Goal: Task Accomplishment & Management: Understand process/instructions

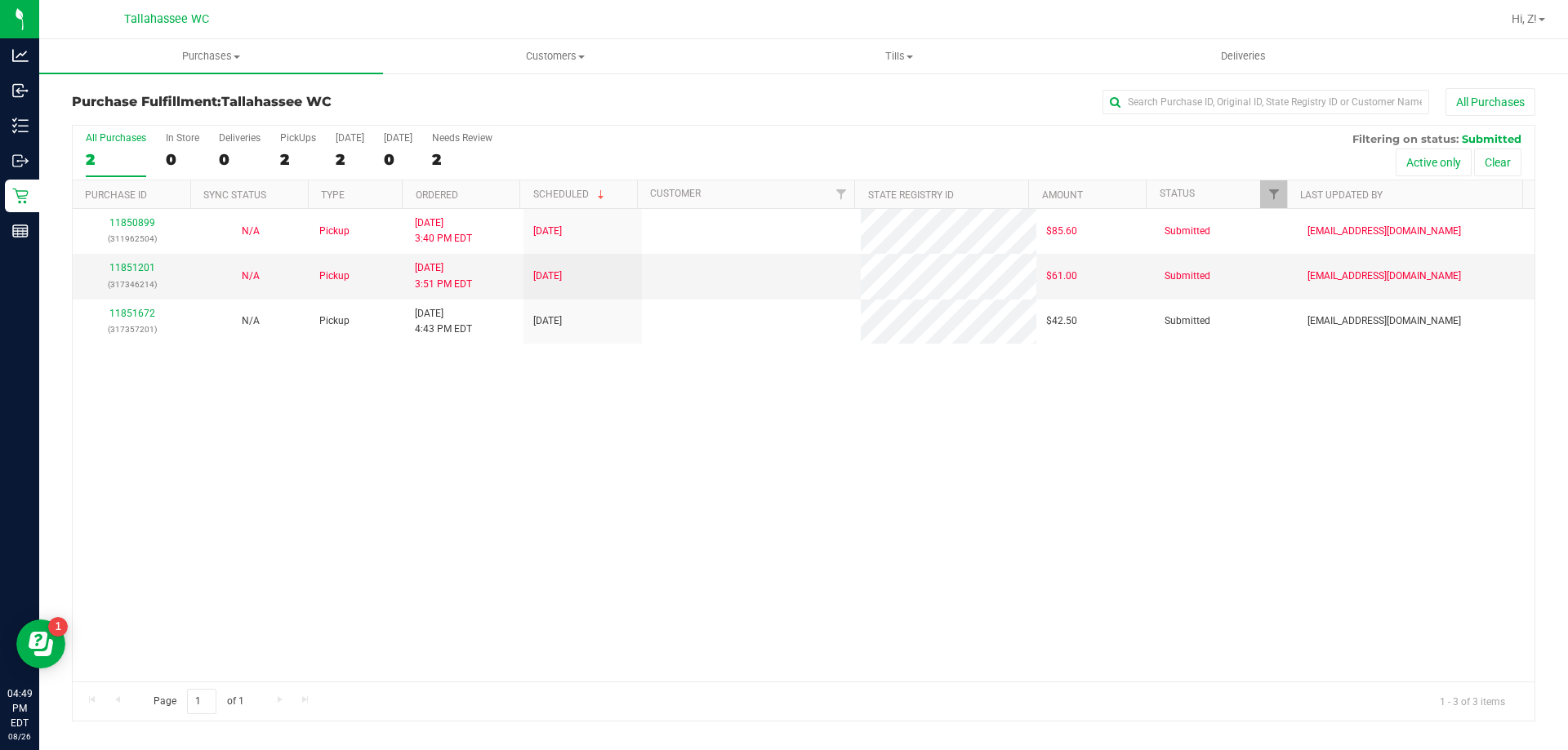
click at [170, 524] on div "11850899 (311962504) N/A Pickup [DATE] 3:40 PM EDT 8/26/2025 $85.60 Submitted […" at bounding box center [803, 445] width 1461 height 473
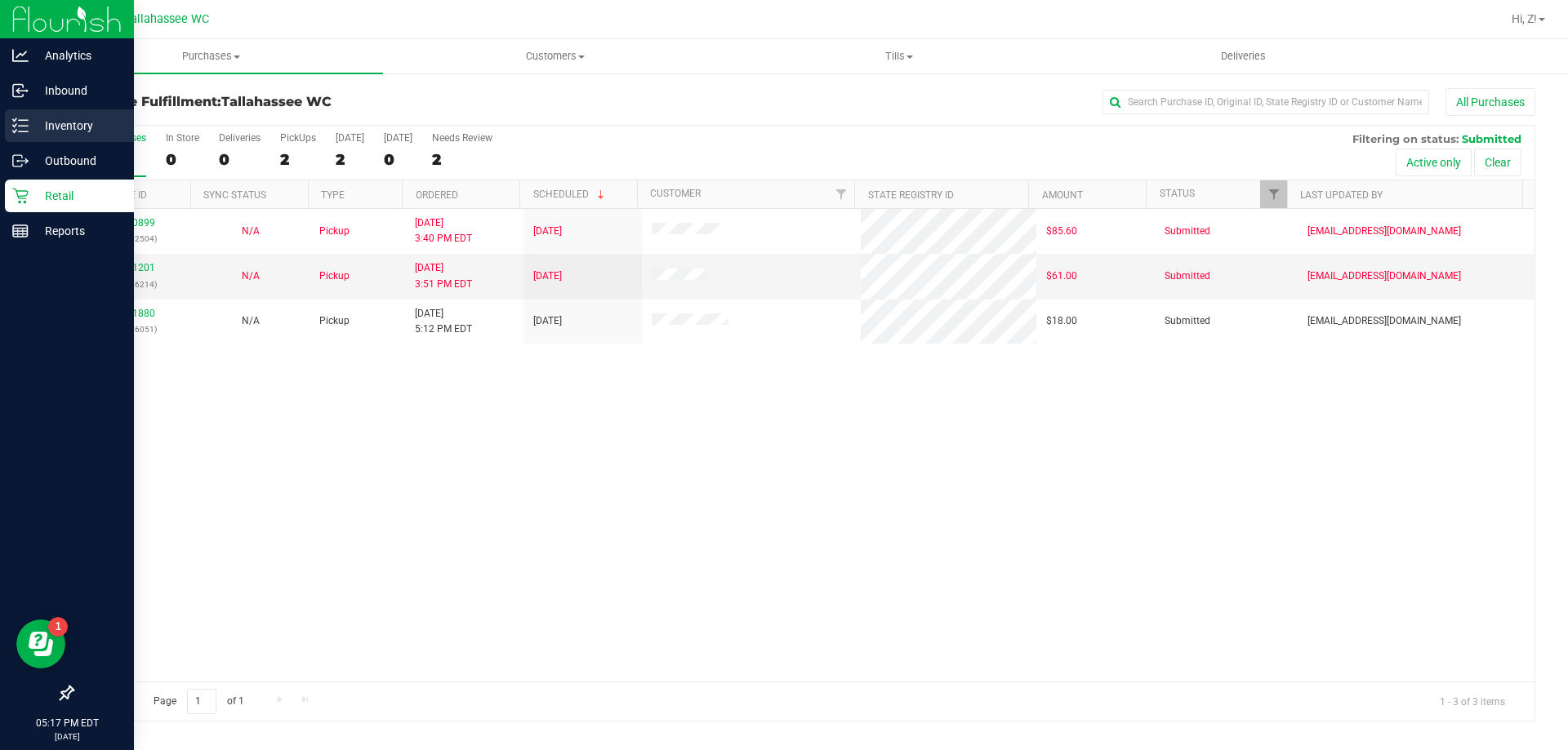
click at [58, 125] on p "Inventory" at bounding box center [78, 126] width 98 height 19
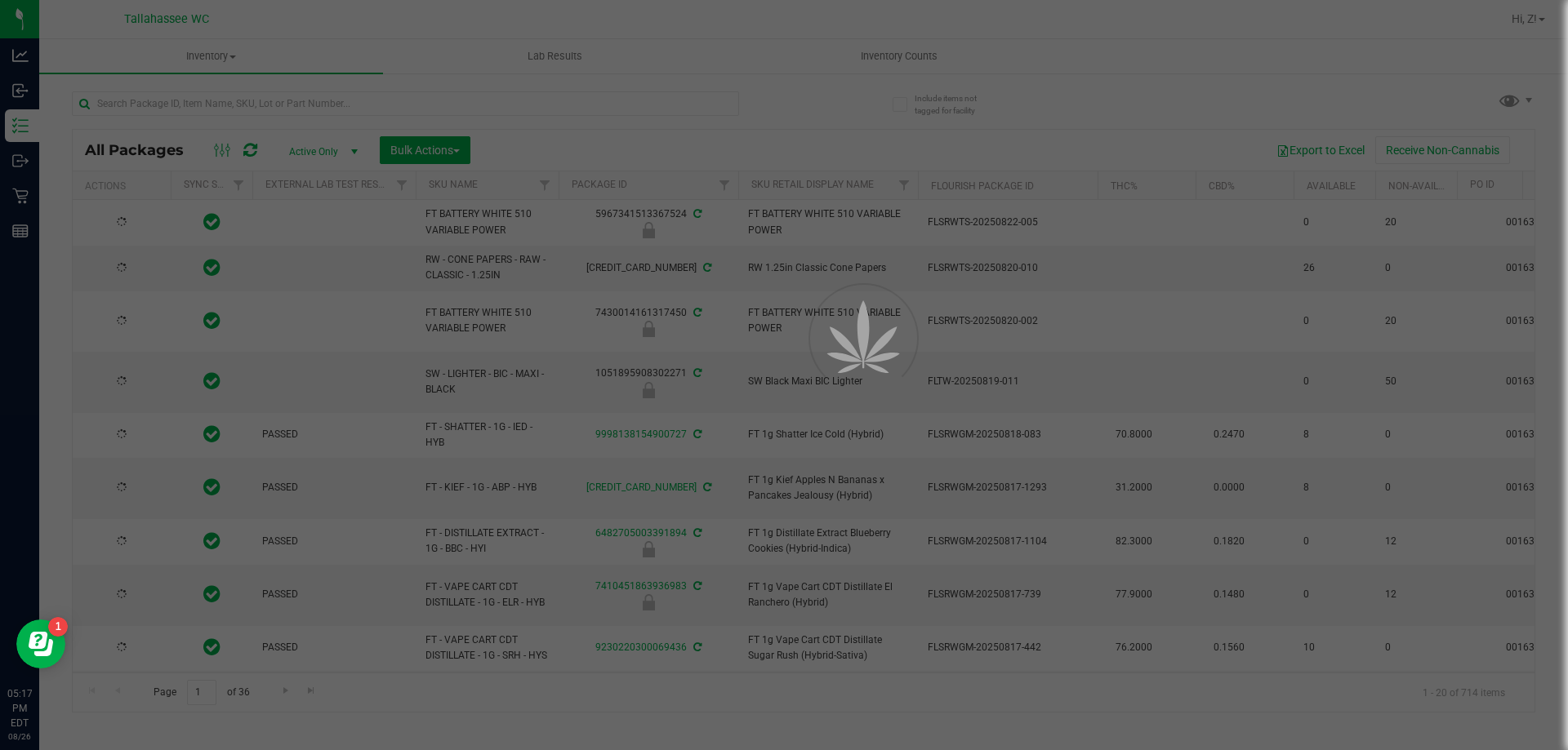
click at [487, 108] on div at bounding box center [784, 375] width 1568 height 750
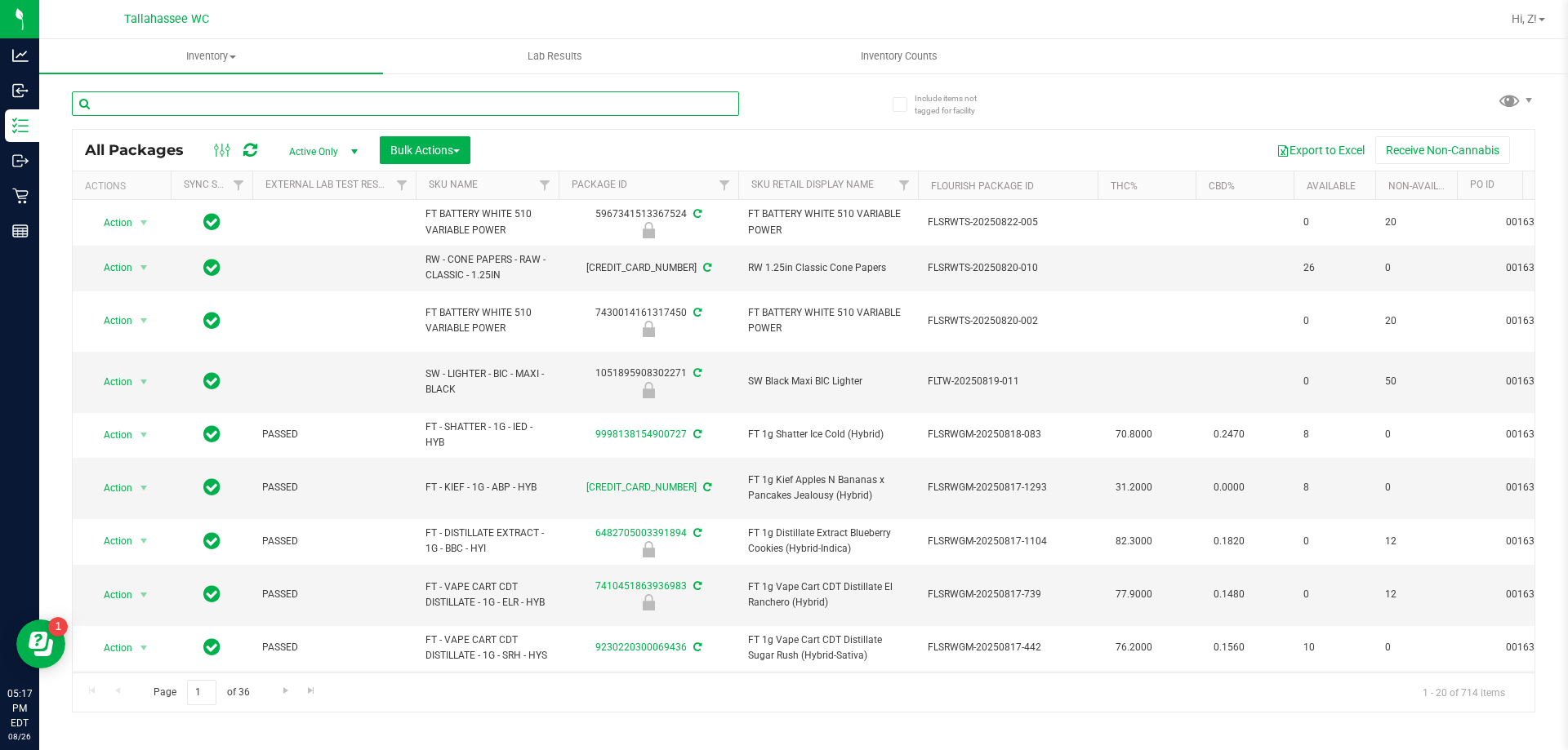
click at [487, 104] on input "text" at bounding box center [405, 104] width 667 height 24
click at [203, 111] on input "text" at bounding box center [405, 104] width 667 height 24
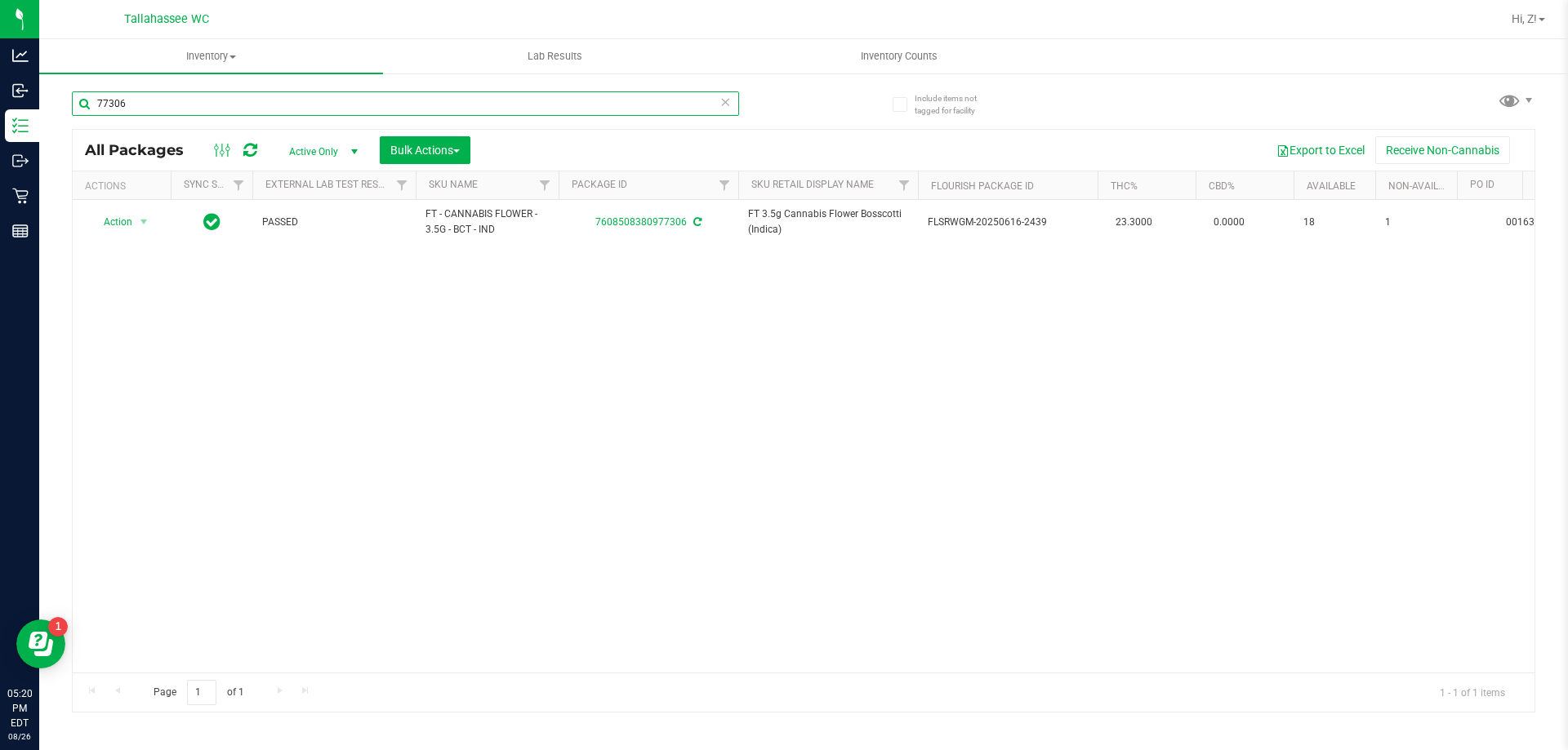
click at [203, 111] on input "77306" at bounding box center [405, 104] width 667 height 24
click at [201, 110] on input "00440" at bounding box center [405, 104] width 667 height 24
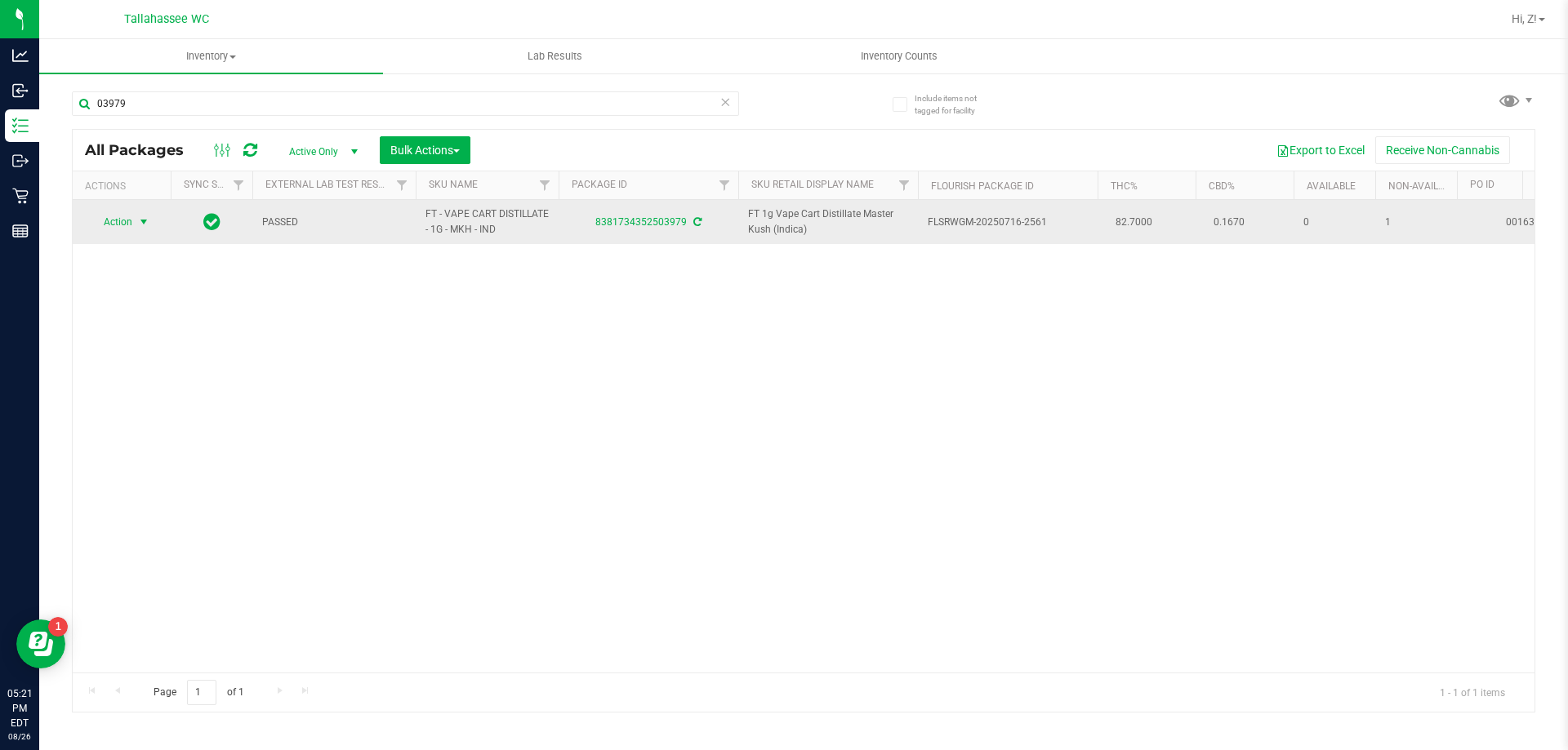
click at [125, 229] on span "Action" at bounding box center [111, 222] width 44 height 23
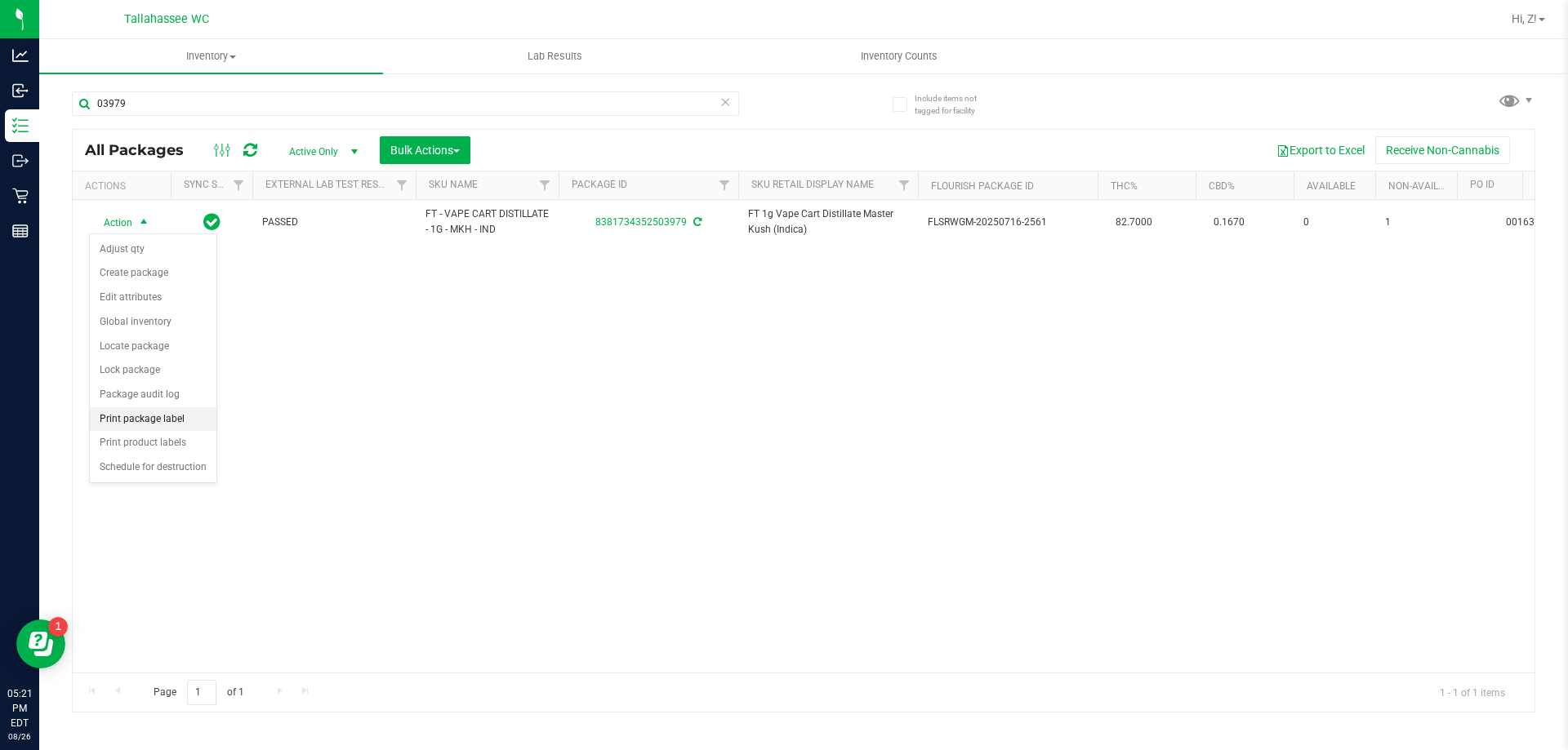
click at [140, 424] on li "Print package label" at bounding box center [153, 420] width 127 height 24
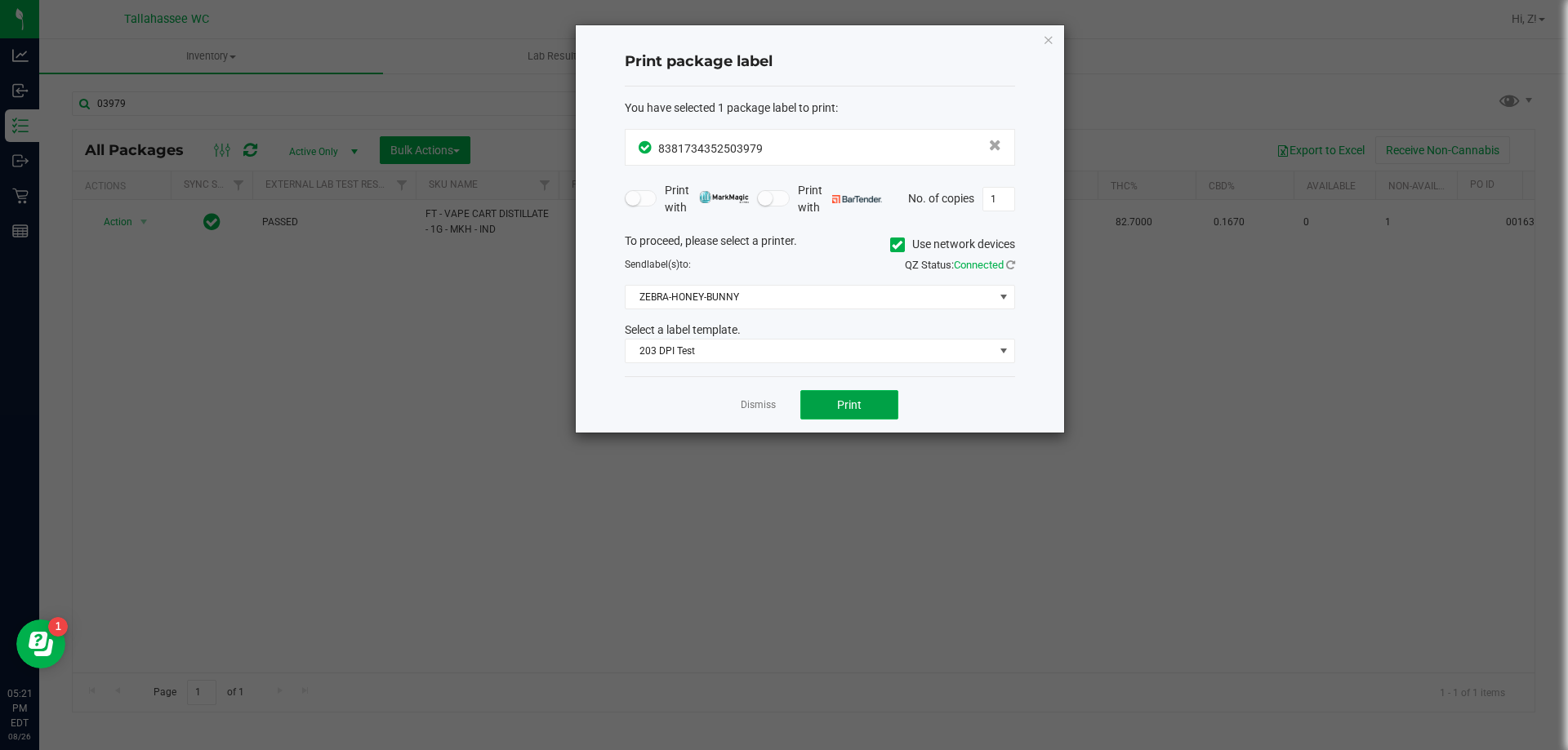
click at [833, 406] on button "Print" at bounding box center [849, 405] width 98 height 30
click at [1049, 45] on icon "button" at bounding box center [1048, 39] width 11 height 19
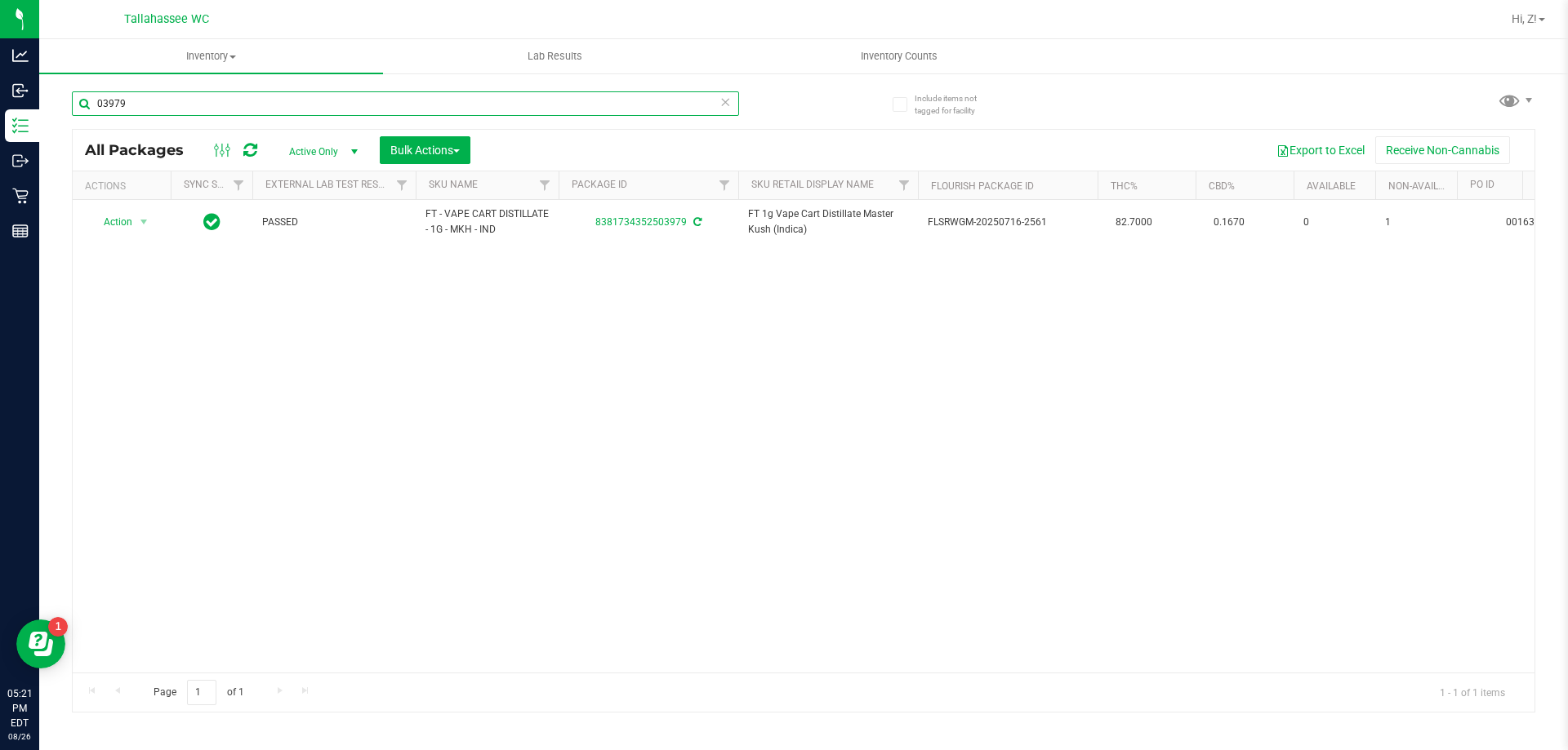
click at [399, 110] on input "03979" at bounding box center [405, 104] width 667 height 24
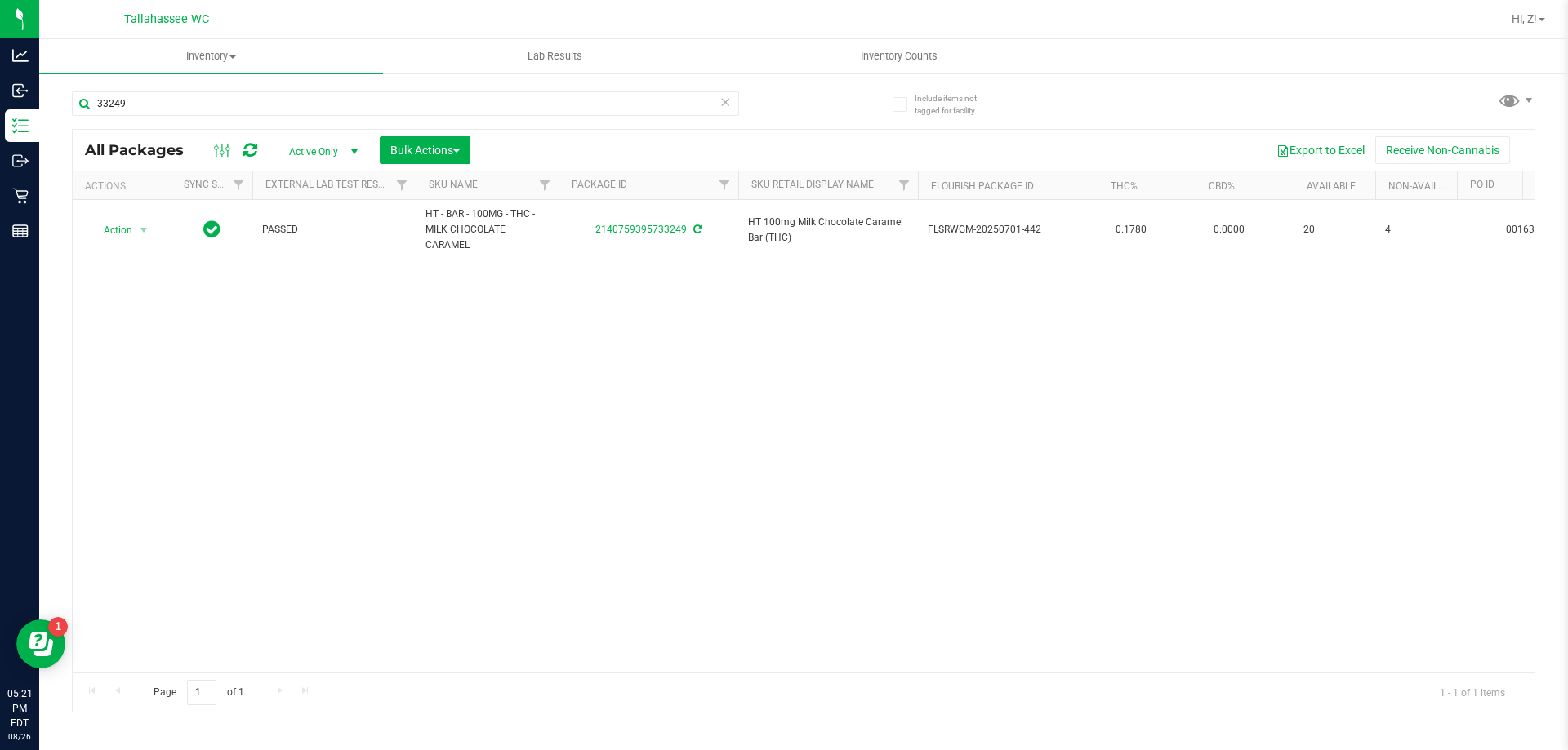
click at [412, 125] on div "33249" at bounding box center [405, 110] width 667 height 38
click at [225, 112] on input "33249" at bounding box center [405, 104] width 667 height 24
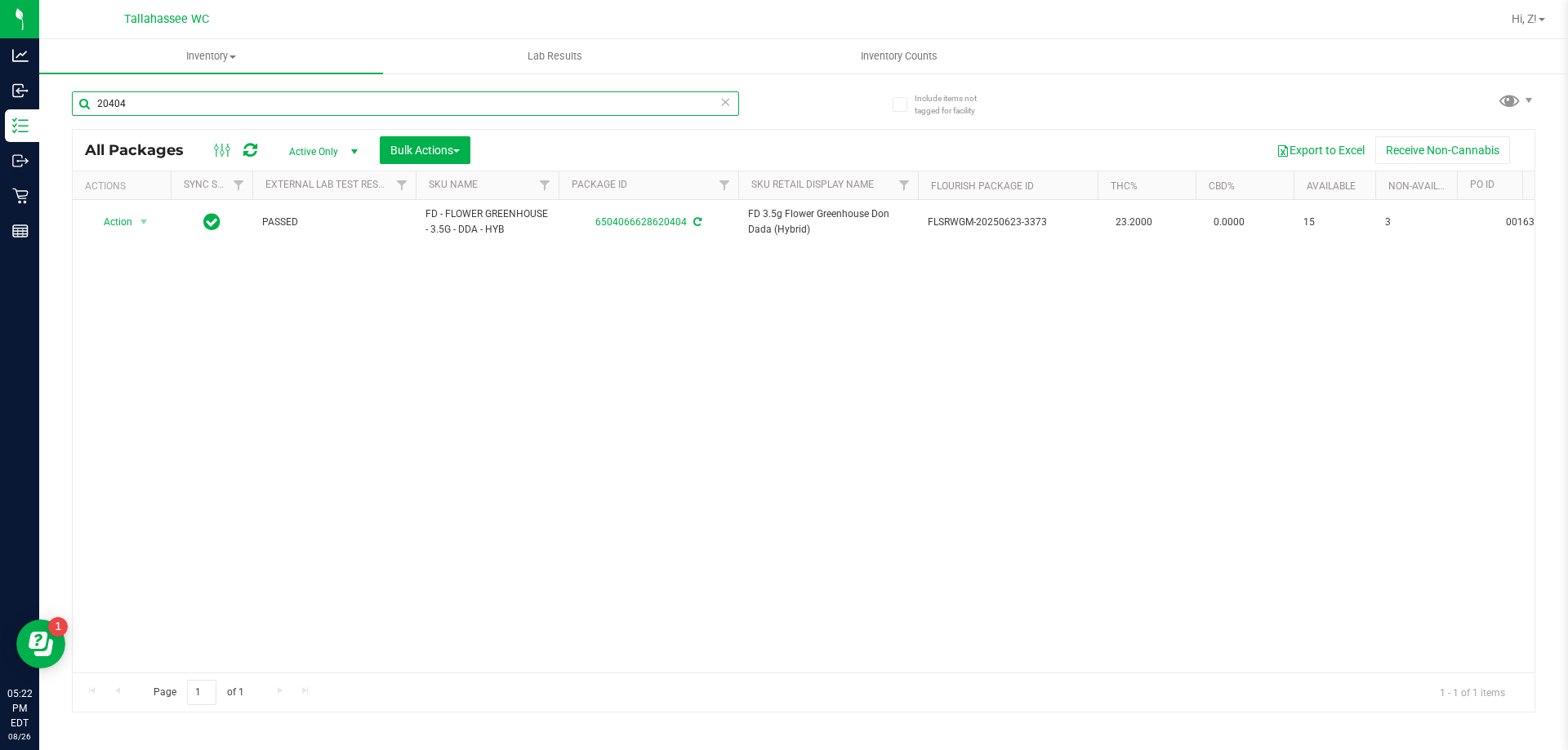
click at [225, 112] on input "20404" at bounding box center [405, 104] width 667 height 24
click at [225, 112] on input "81922" at bounding box center [405, 104] width 667 height 24
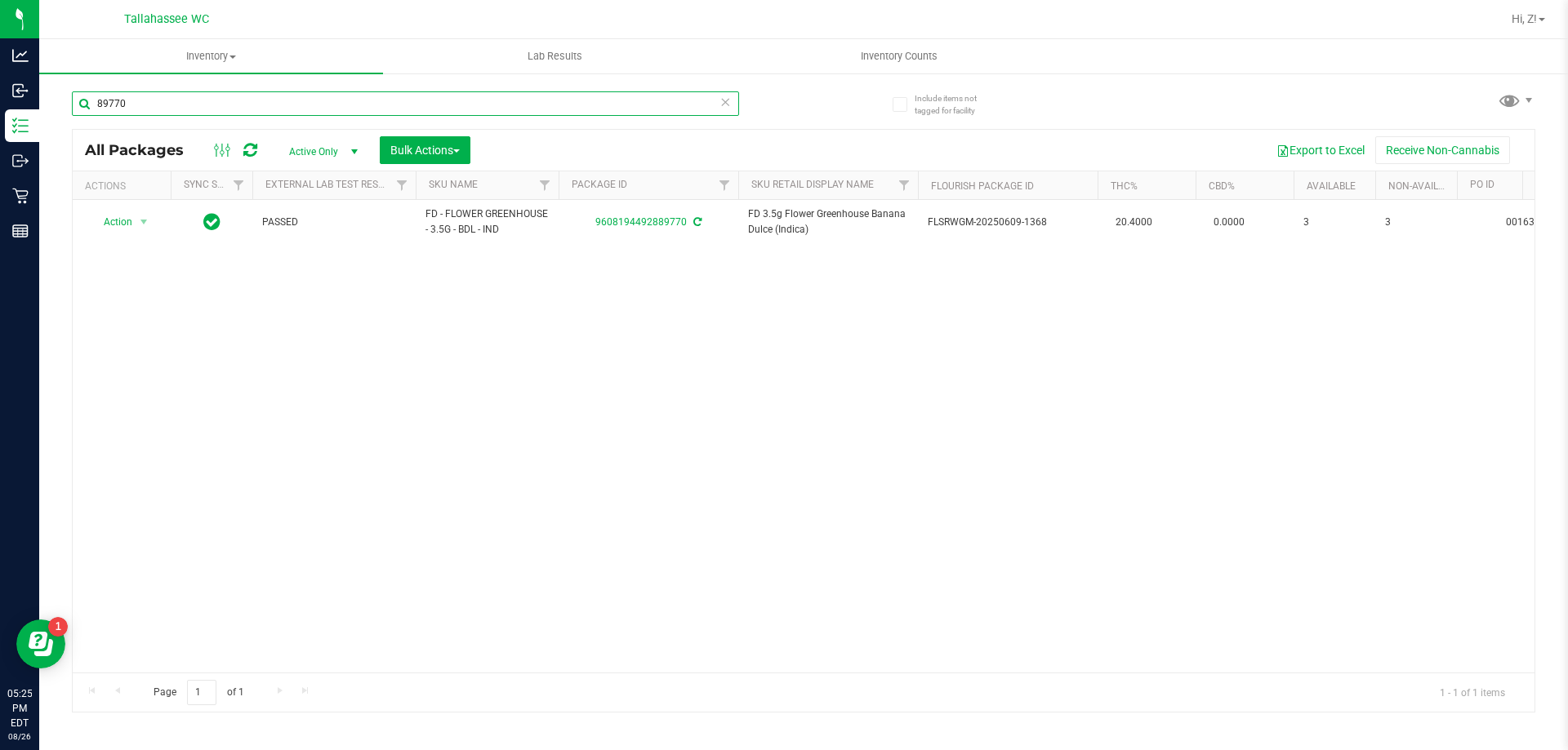
click at [189, 113] on input "89770" at bounding box center [405, 104] width 667 height 24
click at [189, 113] on input "93882" at bounding box center [405, 104] width 667 height 24
type input "02376"
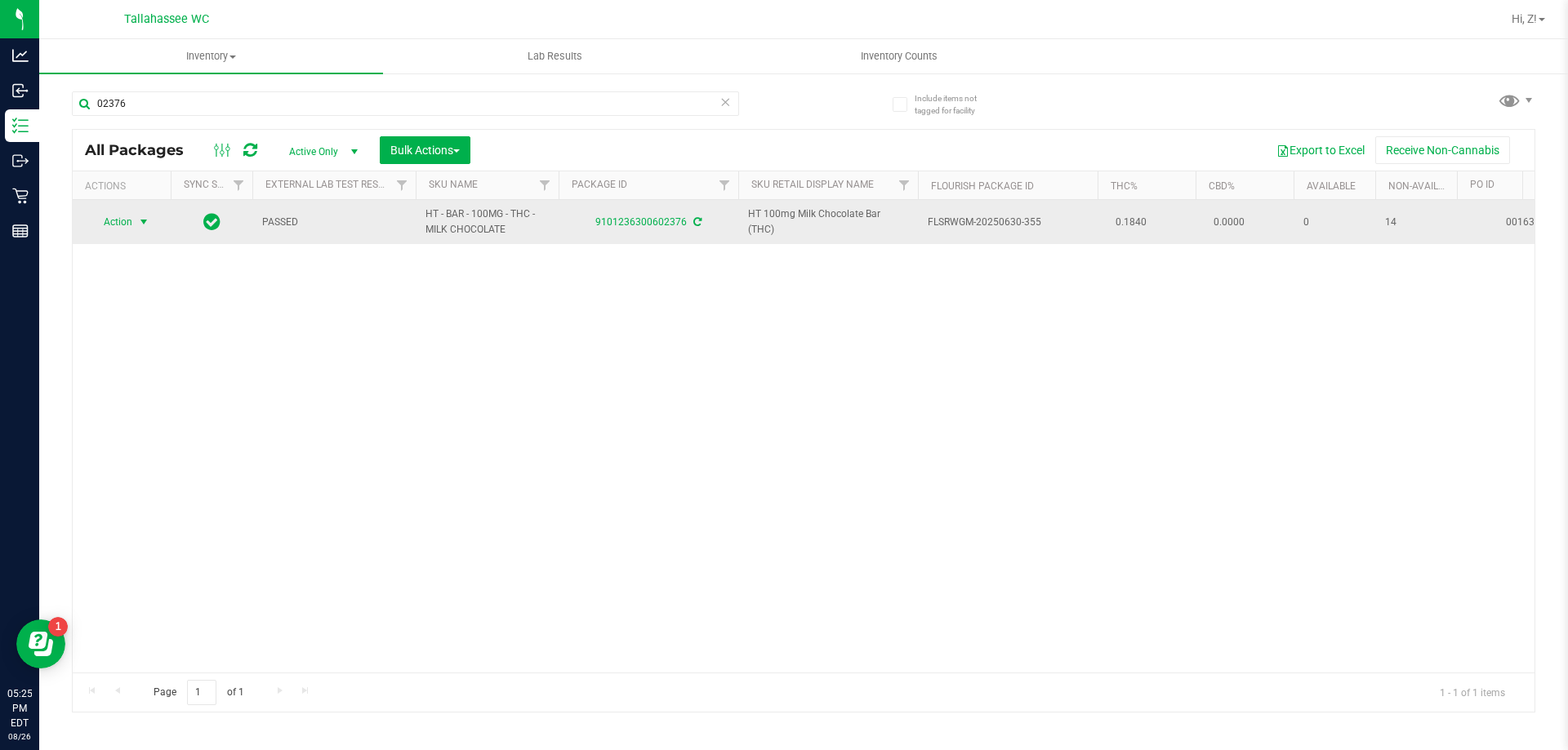
click at [128, 221] on span "Action" at bounding box center [111, 222] width 44 height 23
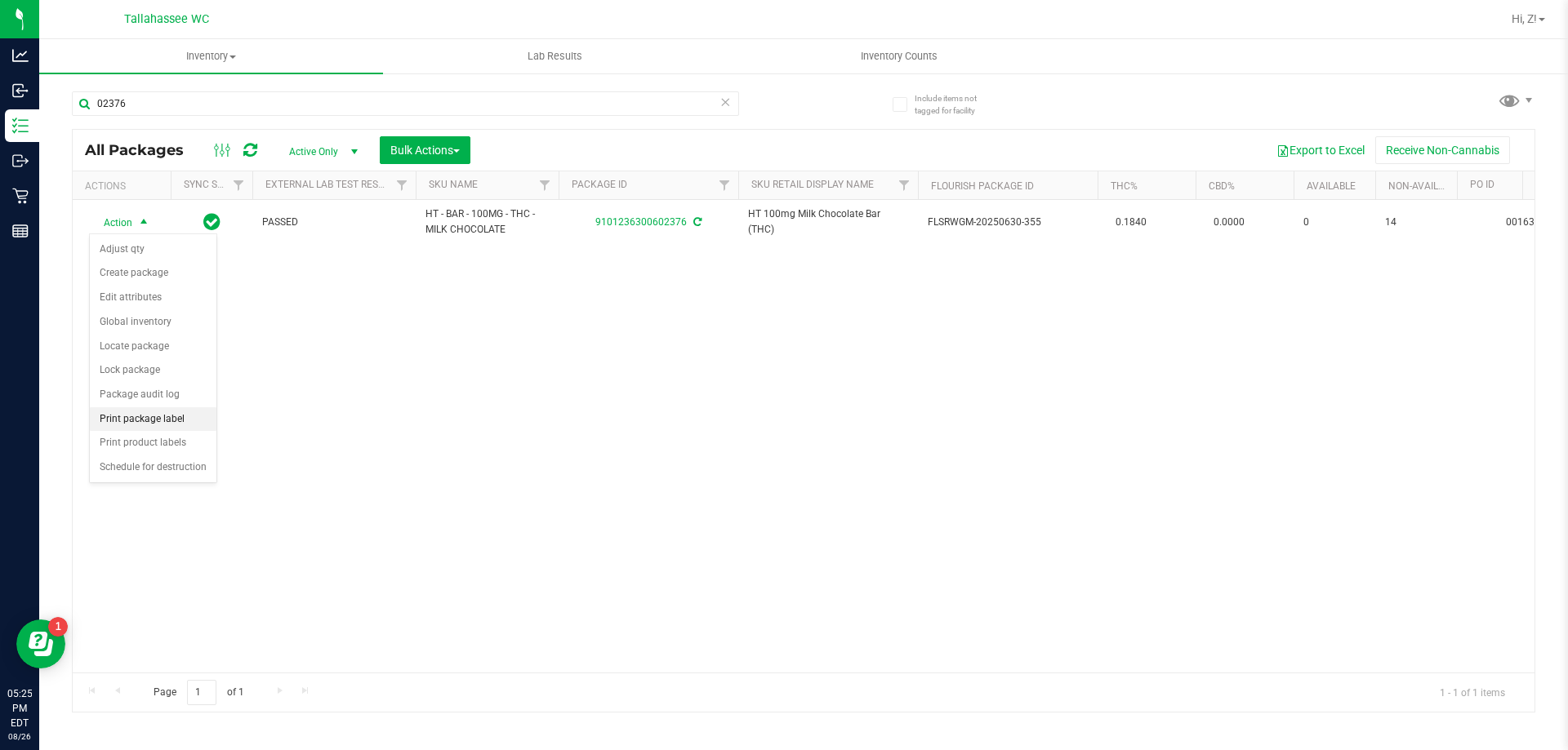
click at [167, 424] on li "Print package label" at bounding box center [153, 420] width 127 height 24
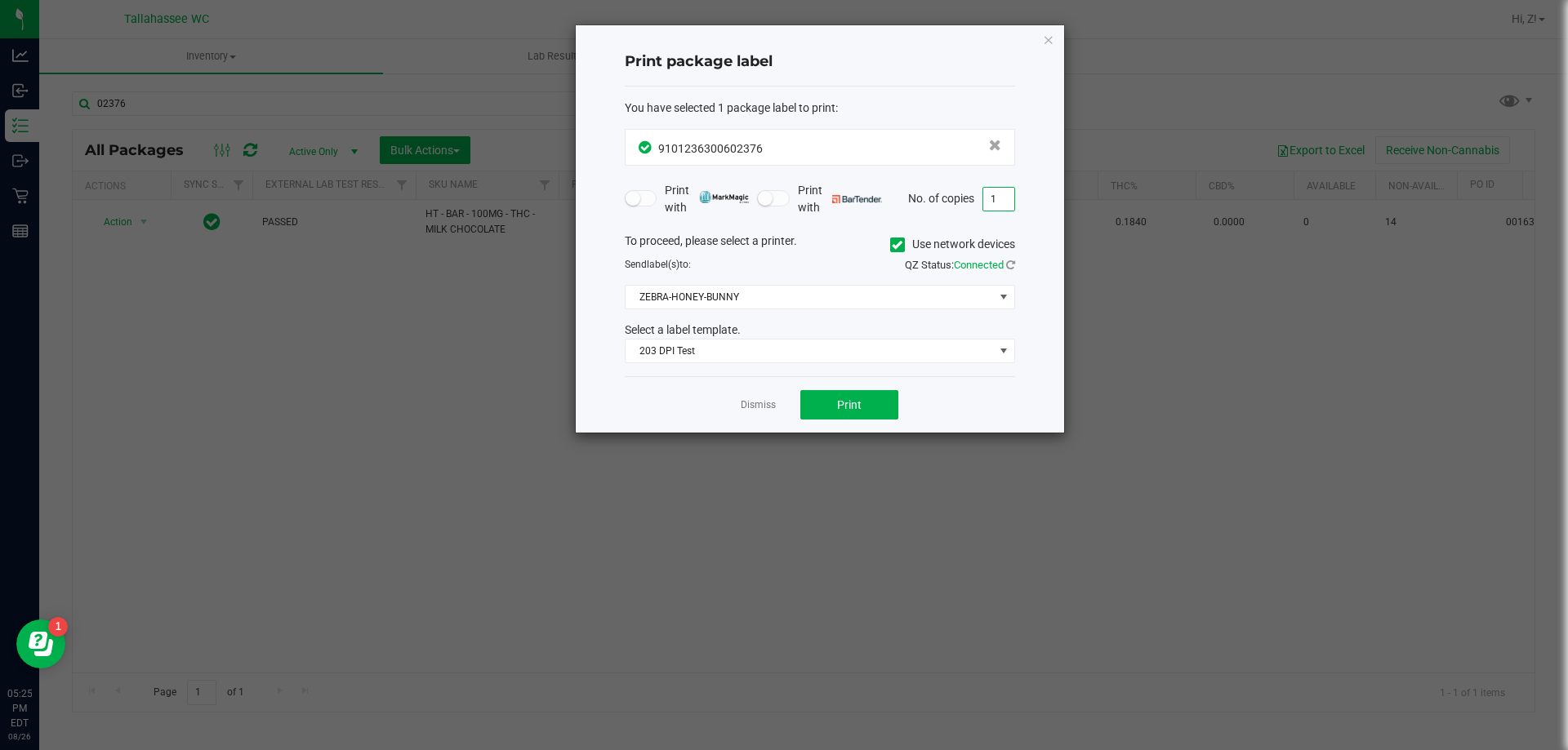
click at [1004, 203] on input "1" at bounding box center [998, 199] width 31 height 23
type input "10"
click at [861, 412] on button "Print" at bounding box center [849, 405] width 98 height 30
click at [1051, 45] on icon "button" at bounding box center [1048, 39] width 11 height 19
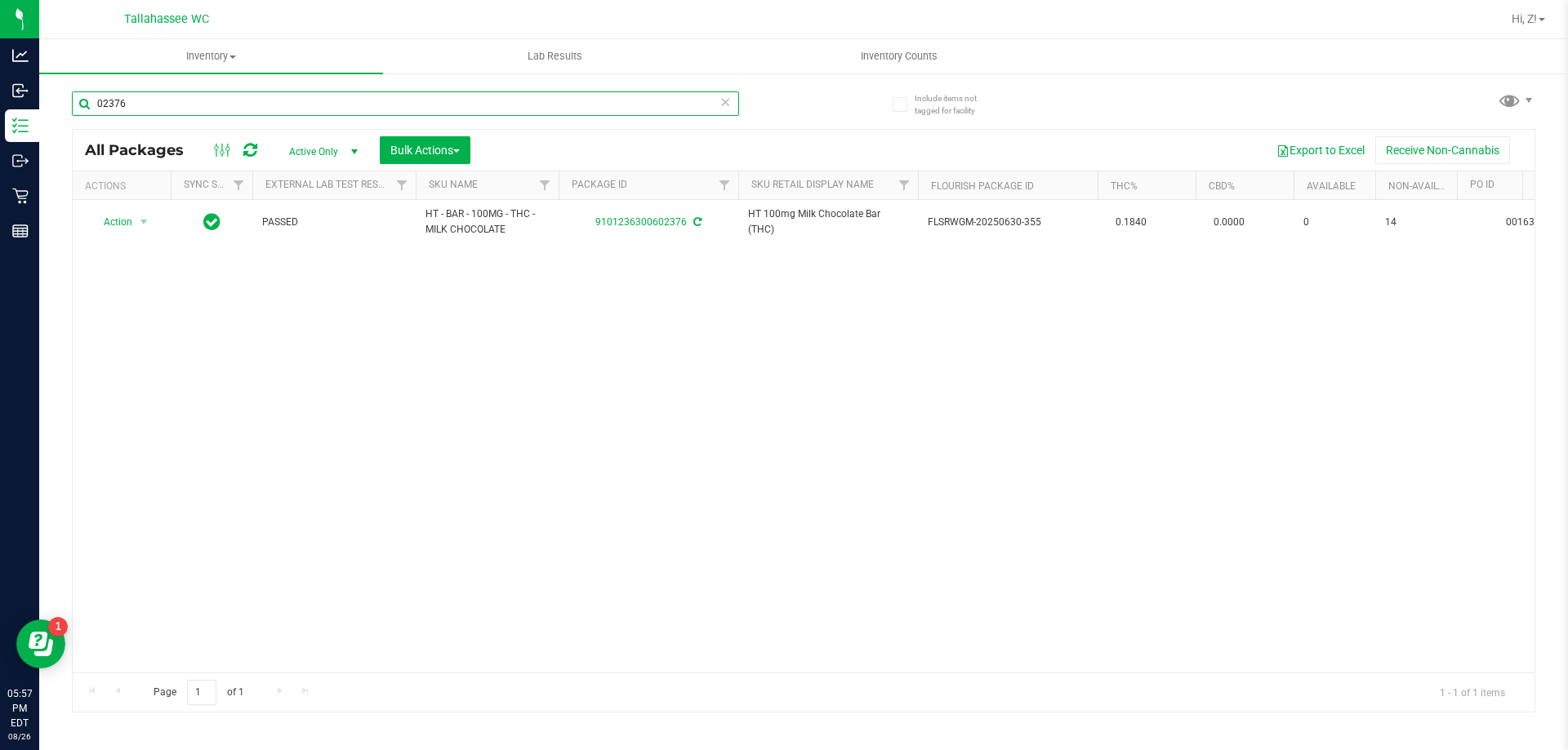
click at [263, 115] on input "02376" at bounding box center [405, 104] width 667 height 24
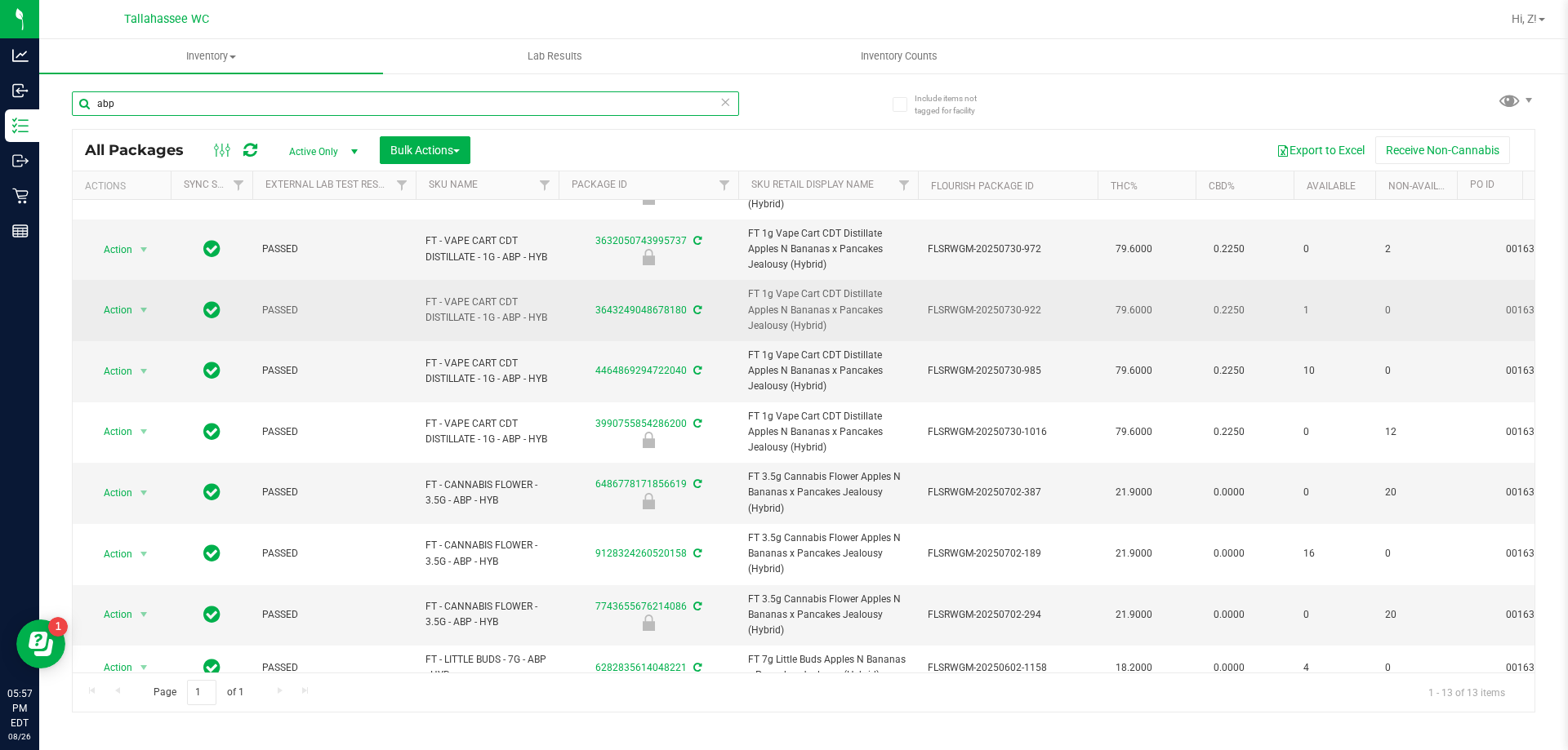
scroll to position [81, 0]
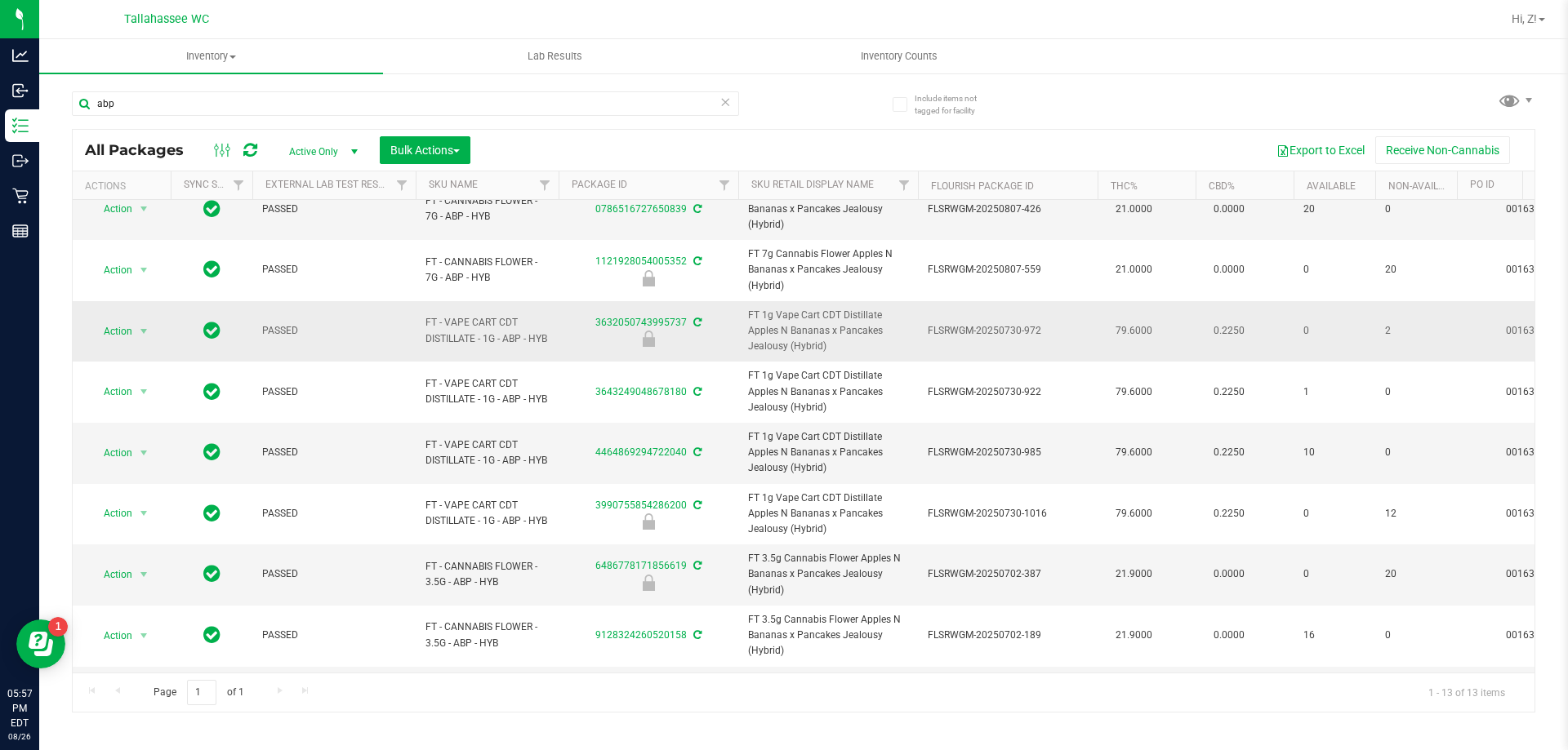
drag, startPoint x: 424, startPoint y: 298, endPoint x: 512, endPoint y: 336, distance: 95.9
click at [512, 336] on td "FT - VAPE CART CDT DISTILLATE - 1G - ABP - HYB" at bounding box center [486, 332] width 143 height 61
copy span "FT - VAPE CART CDT DISTILLATE - 1G - ABP - HYB"
click at [152, 95] on input "abp" at bounding box center [405, 104] width 667 height 24
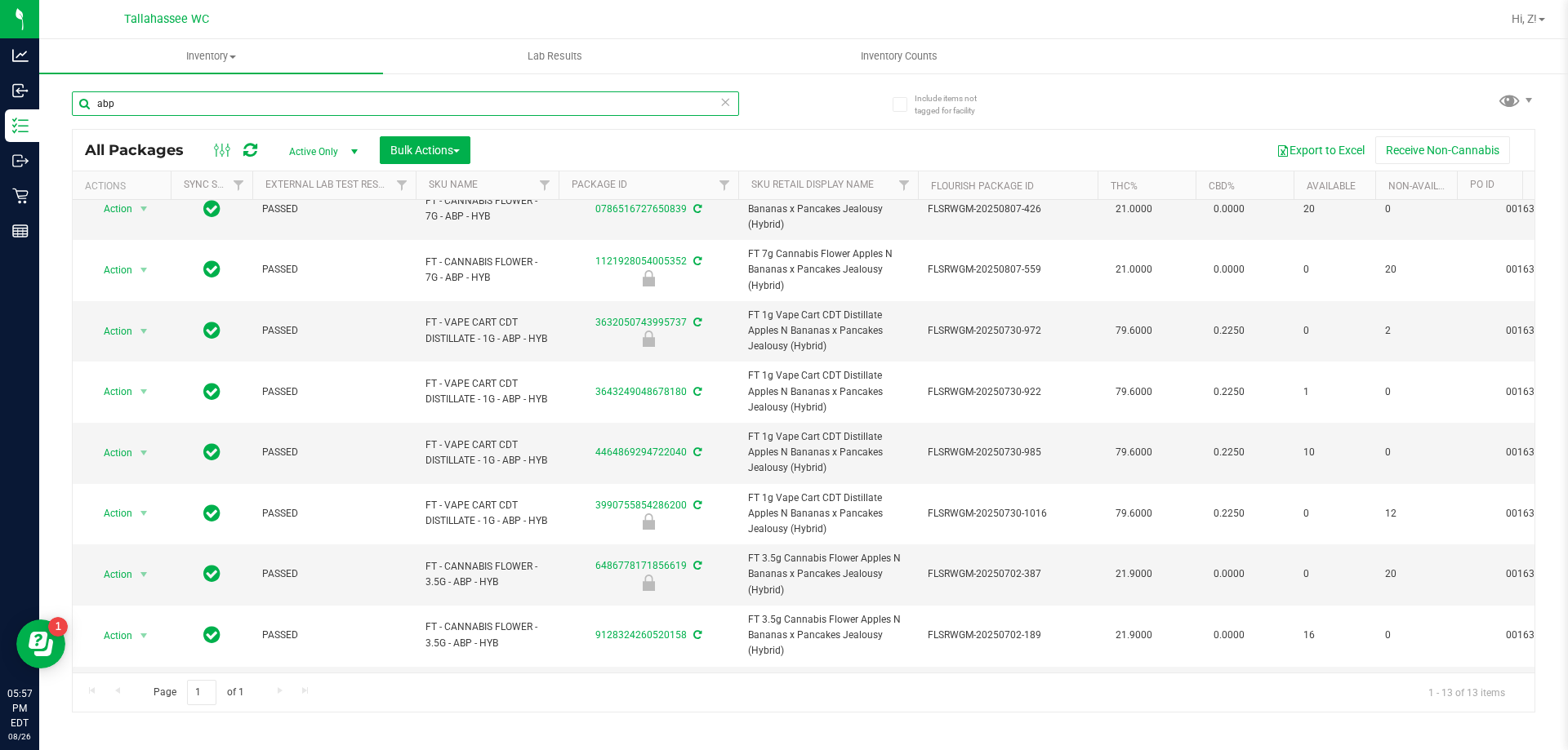
paste input "FT - VAPE CART CDT DISTILLATE - 1G - ABP - HYB"
type input "FT - VAPE CART CDT DISTILLATE - 1G - ABP - HYB"
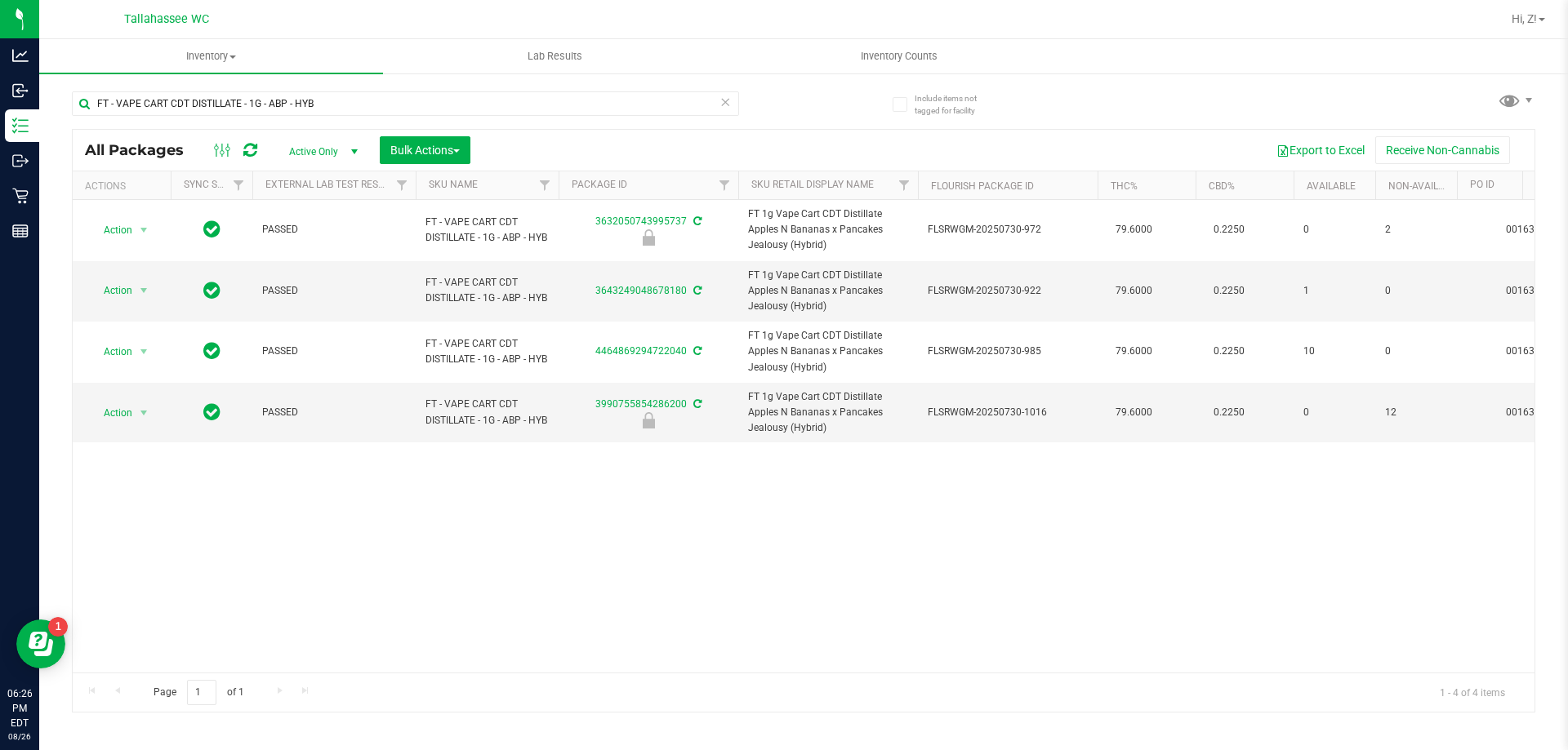
click at [192, 578] on div "Action Action Edit attributes Global inventory Locate package Package audit log…" at bounding box center [803, 436] width 1461 height 473
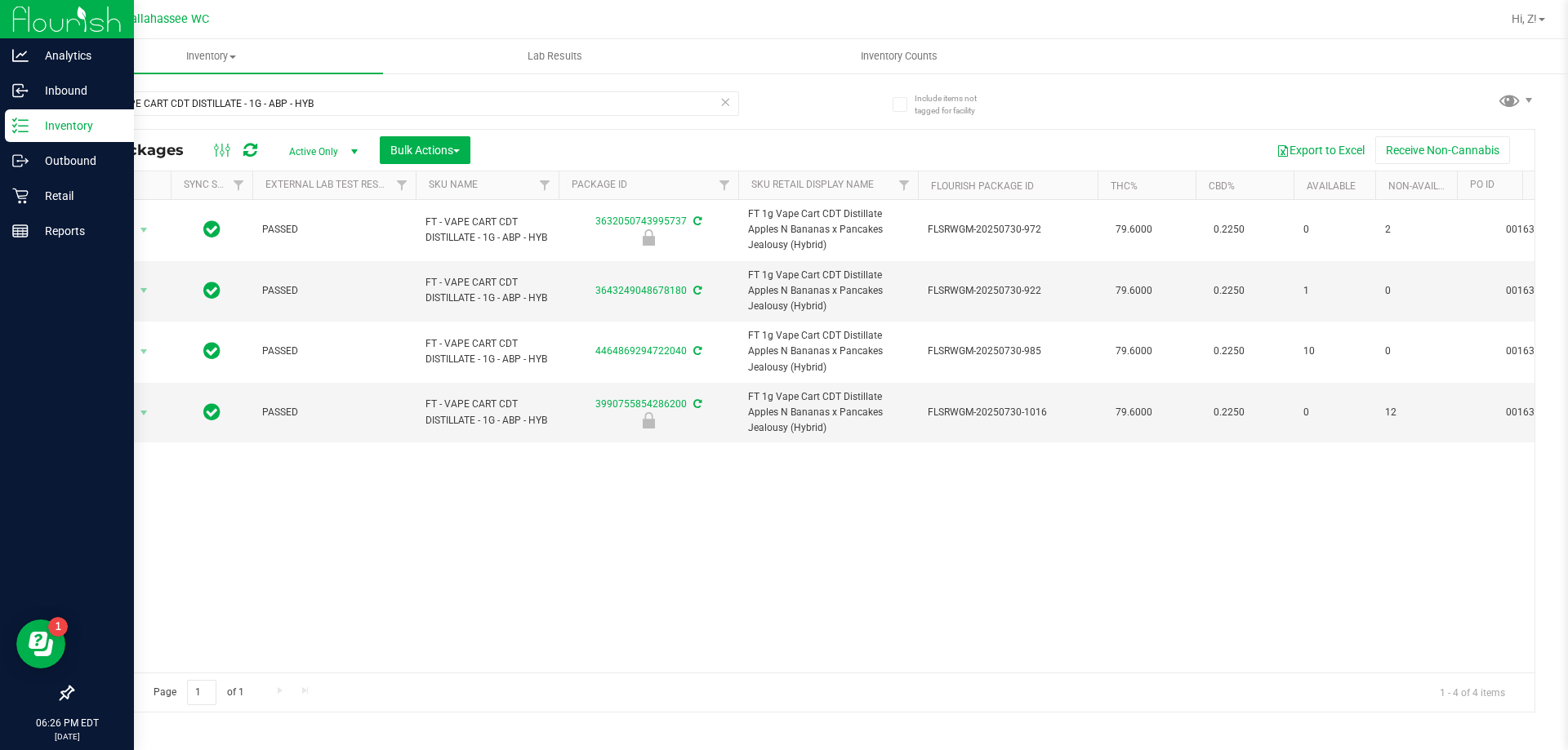
click at [59, 122] on p "Inventory" at bounding box center [78, 126] width 98 height 19
click at [19, 209] on div "Retail" at bounding box center [70, 195] width 129 height 32
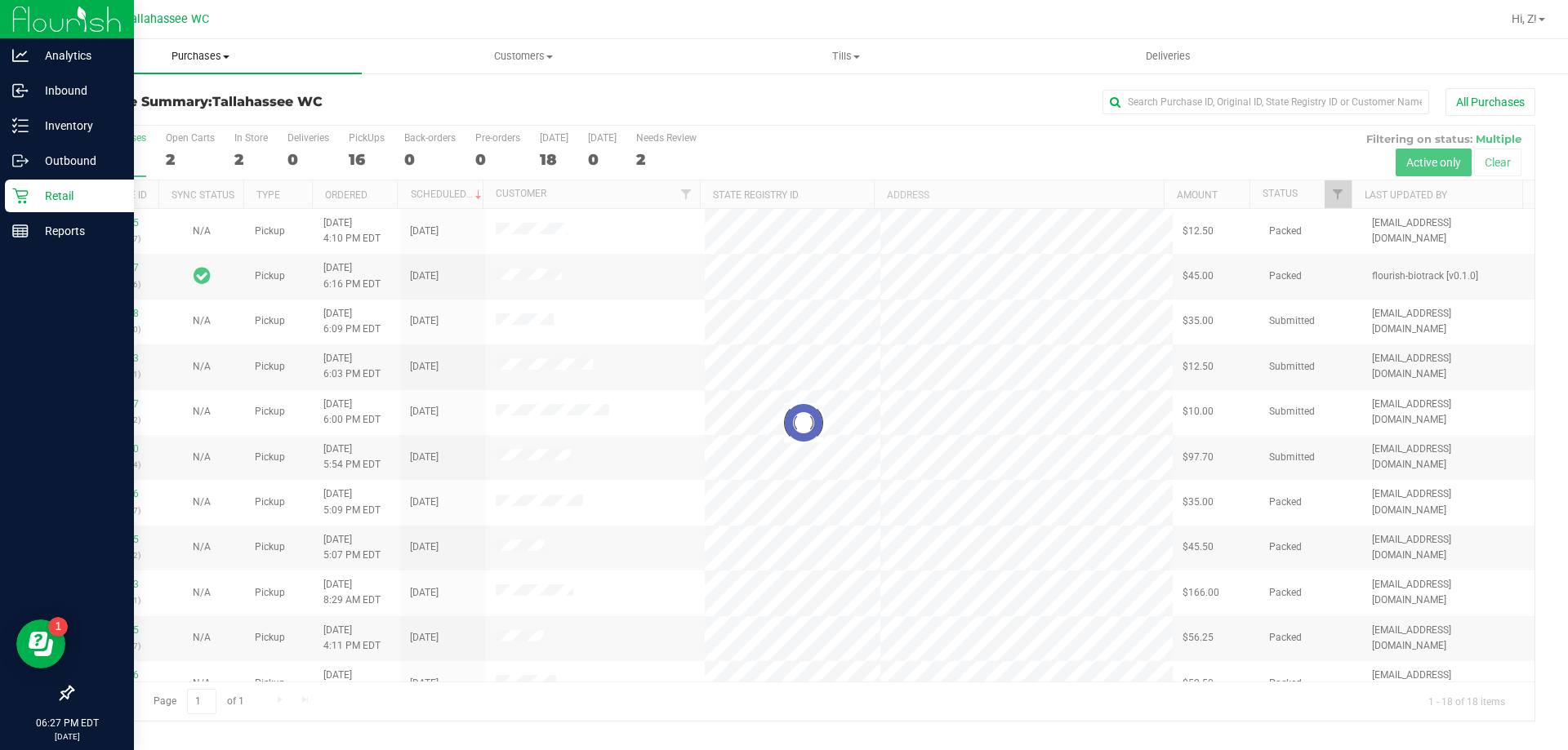
click at [207, 60] on span "Purchases" at bounding box center [200, 56] width 323 height 15
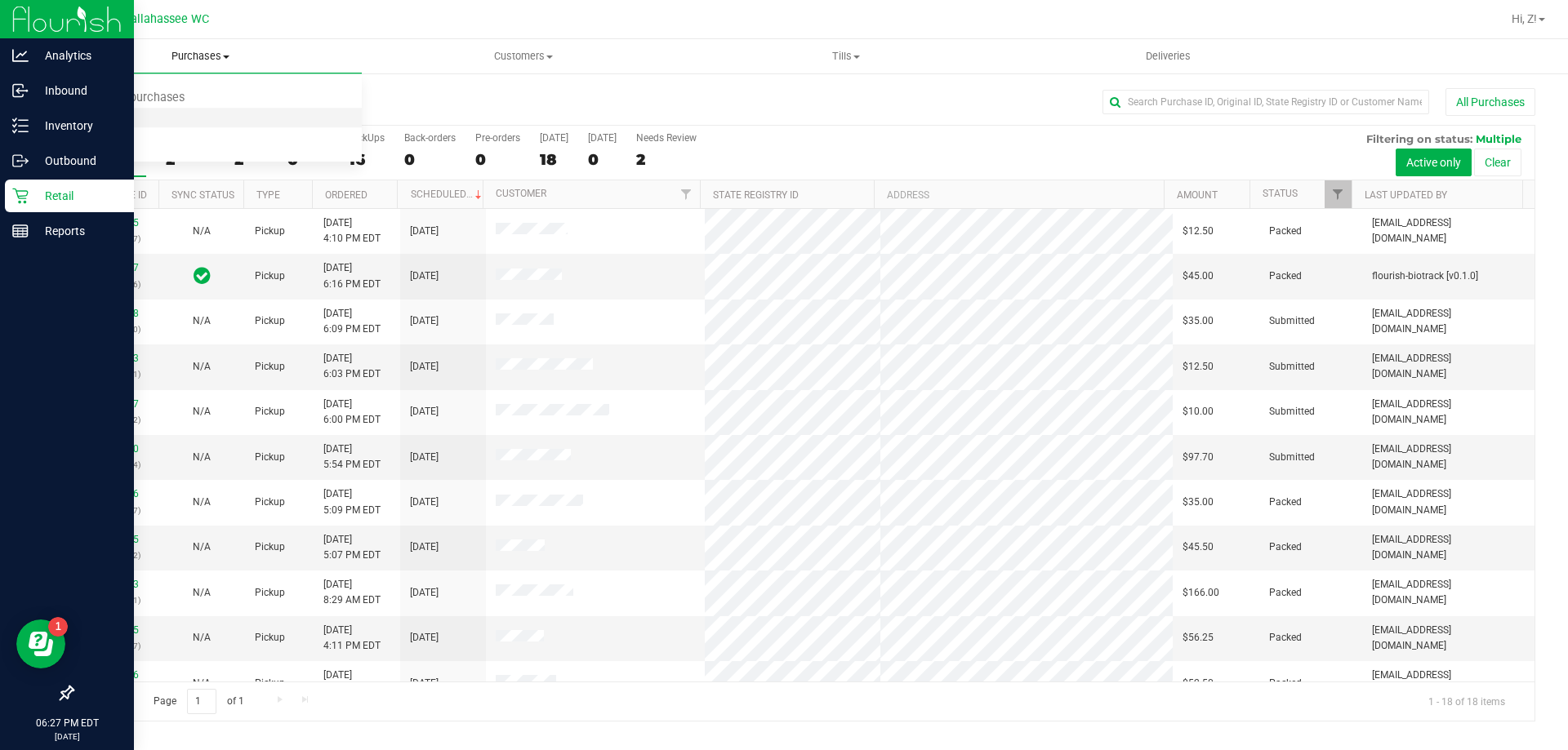
click at [117, 111] on span "Fulfillment" at bounding box center [90, 118] width 101 height 14
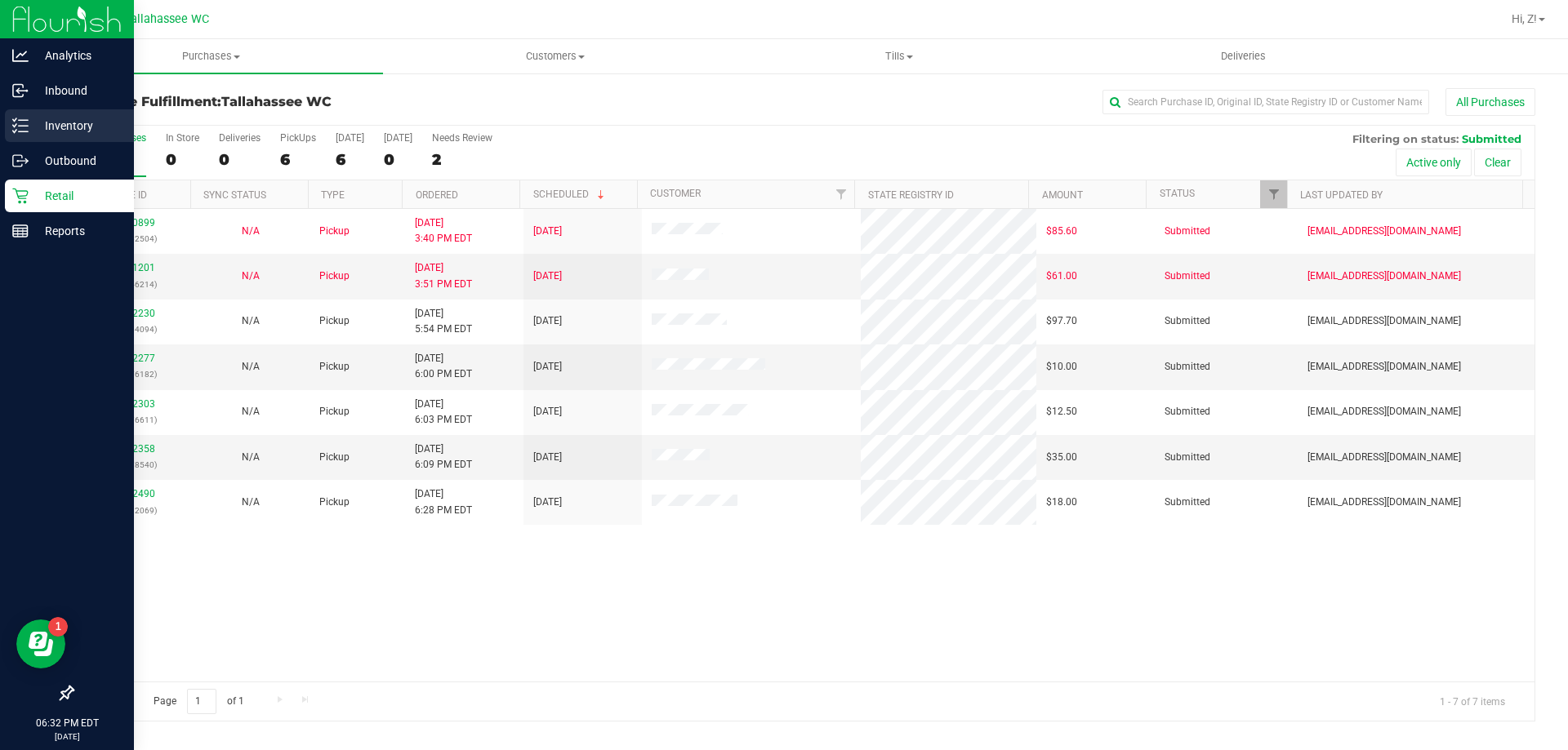
click at [57, 124] on p "Inventory" at bounding box center [78, 126] width 98 height 19
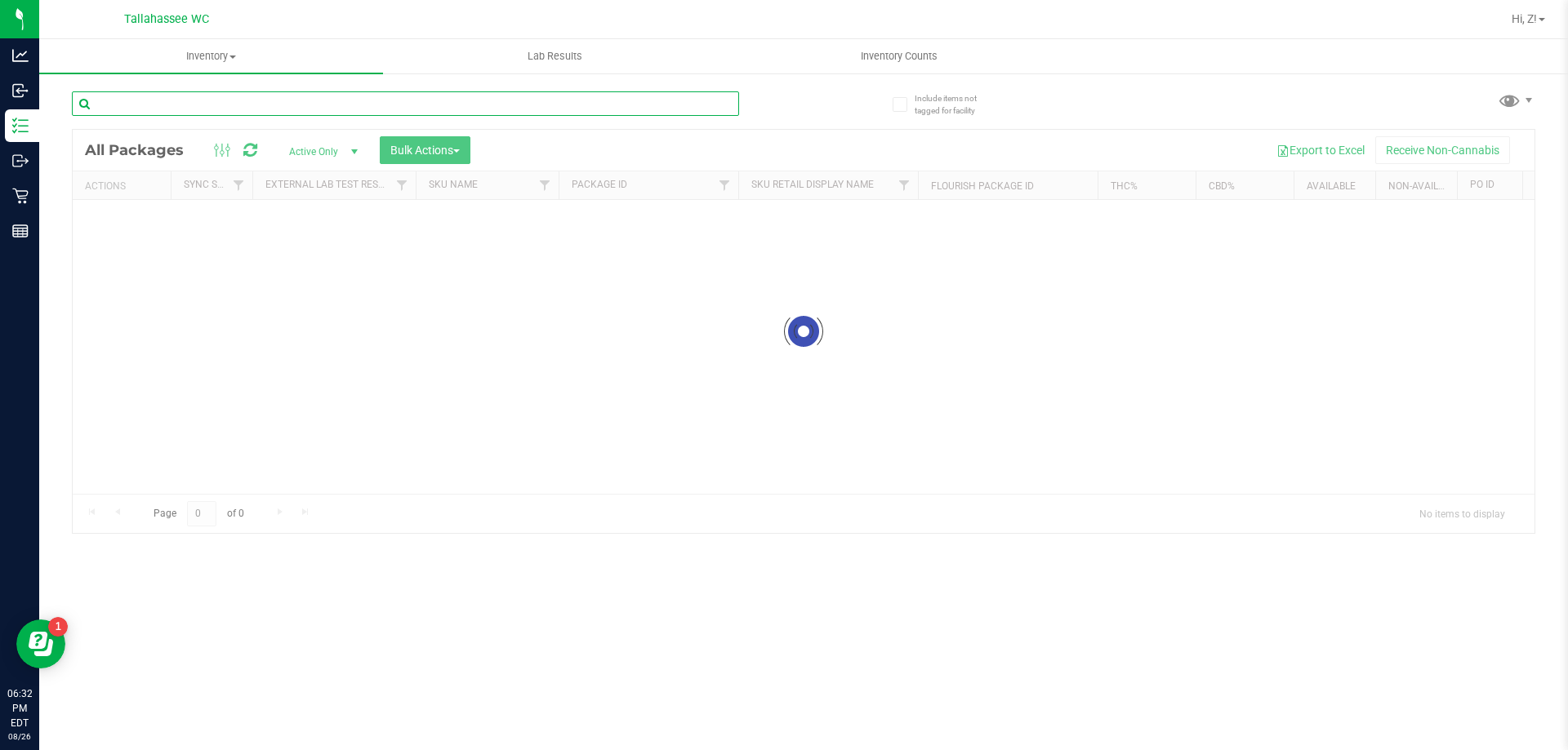
click at [263, 103] on input "text" at bounding box center [405, 104] width 667 height 24
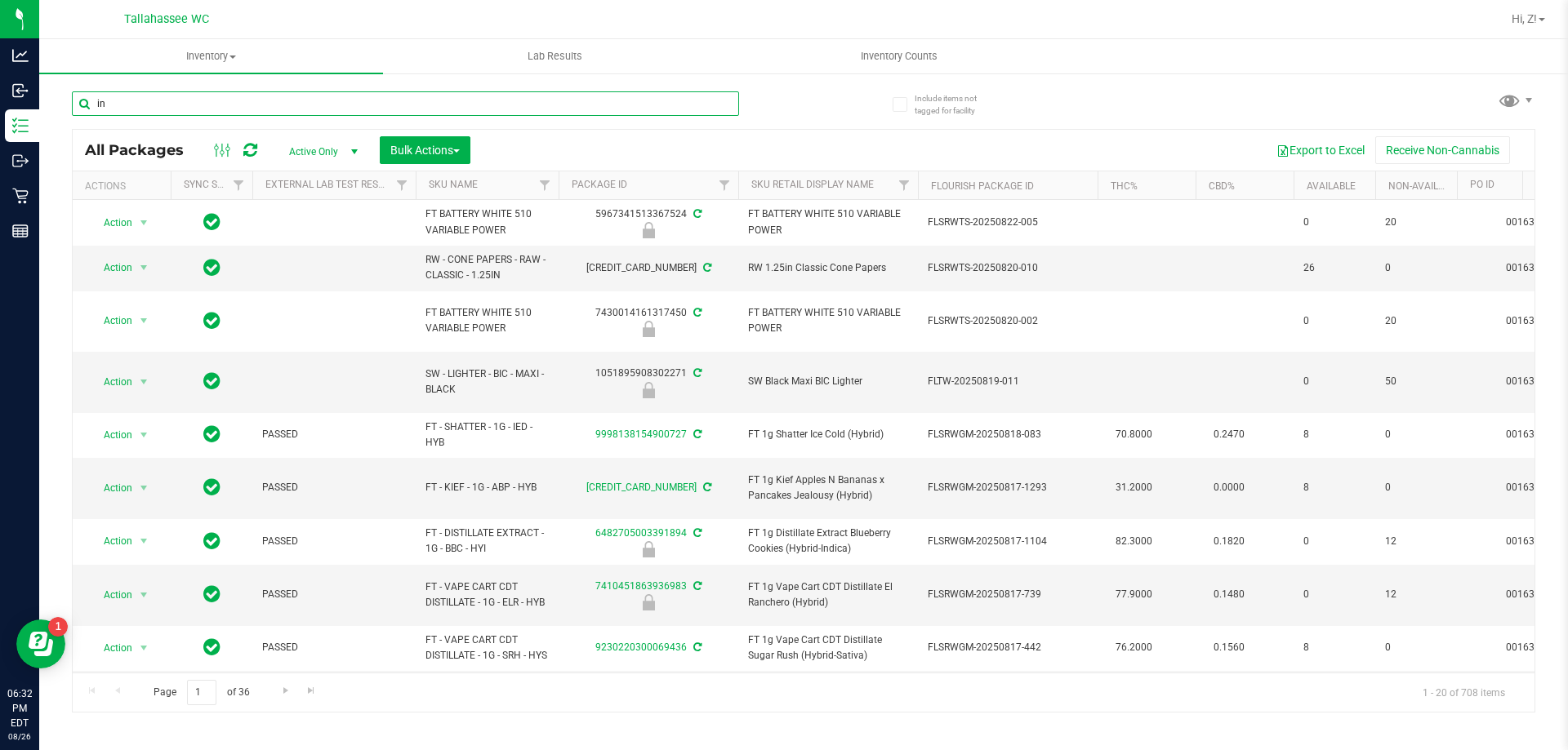
type input "i"
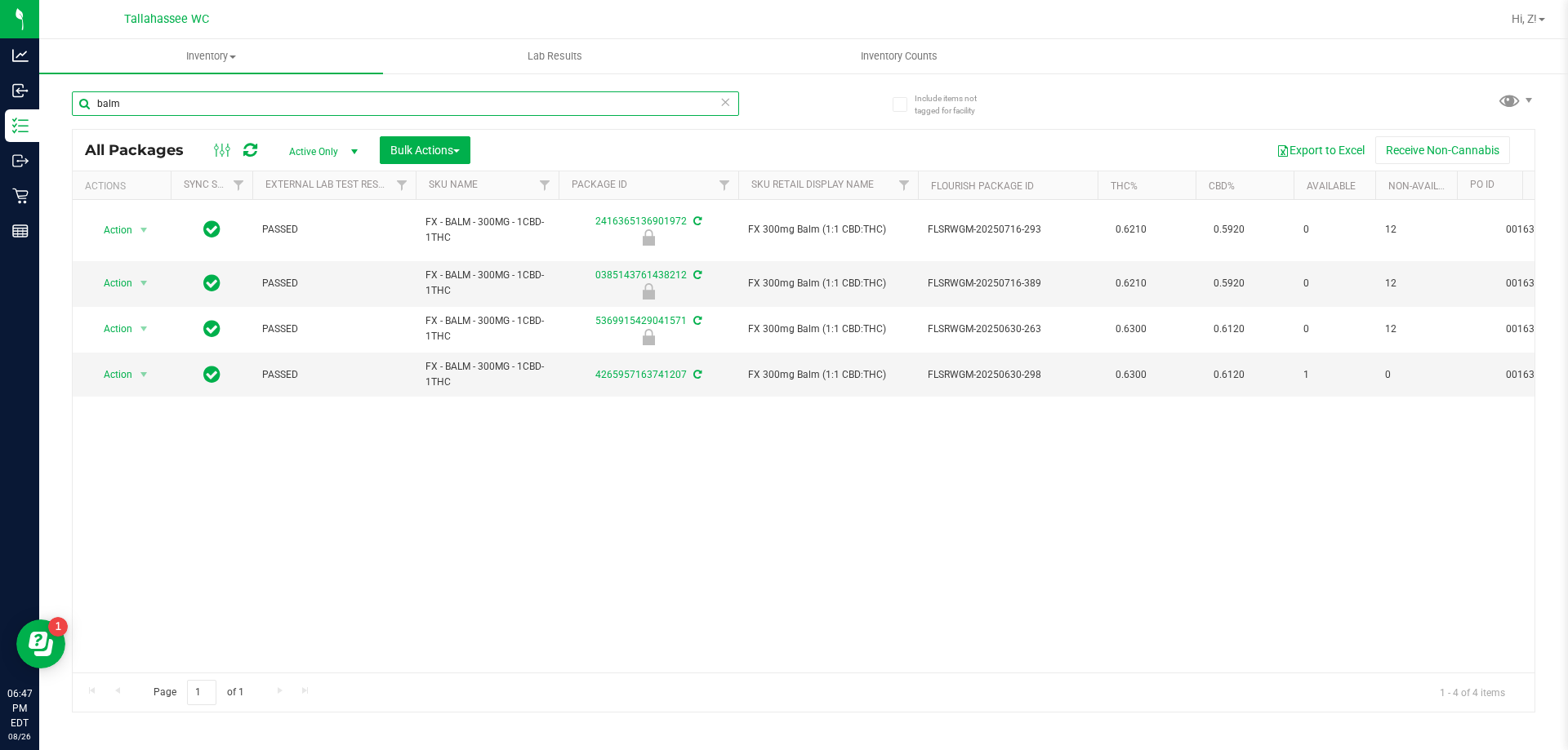
click at [280, 103] on input "balm" at bounding box center [405, 104] width 667 height 24
type input "aml"
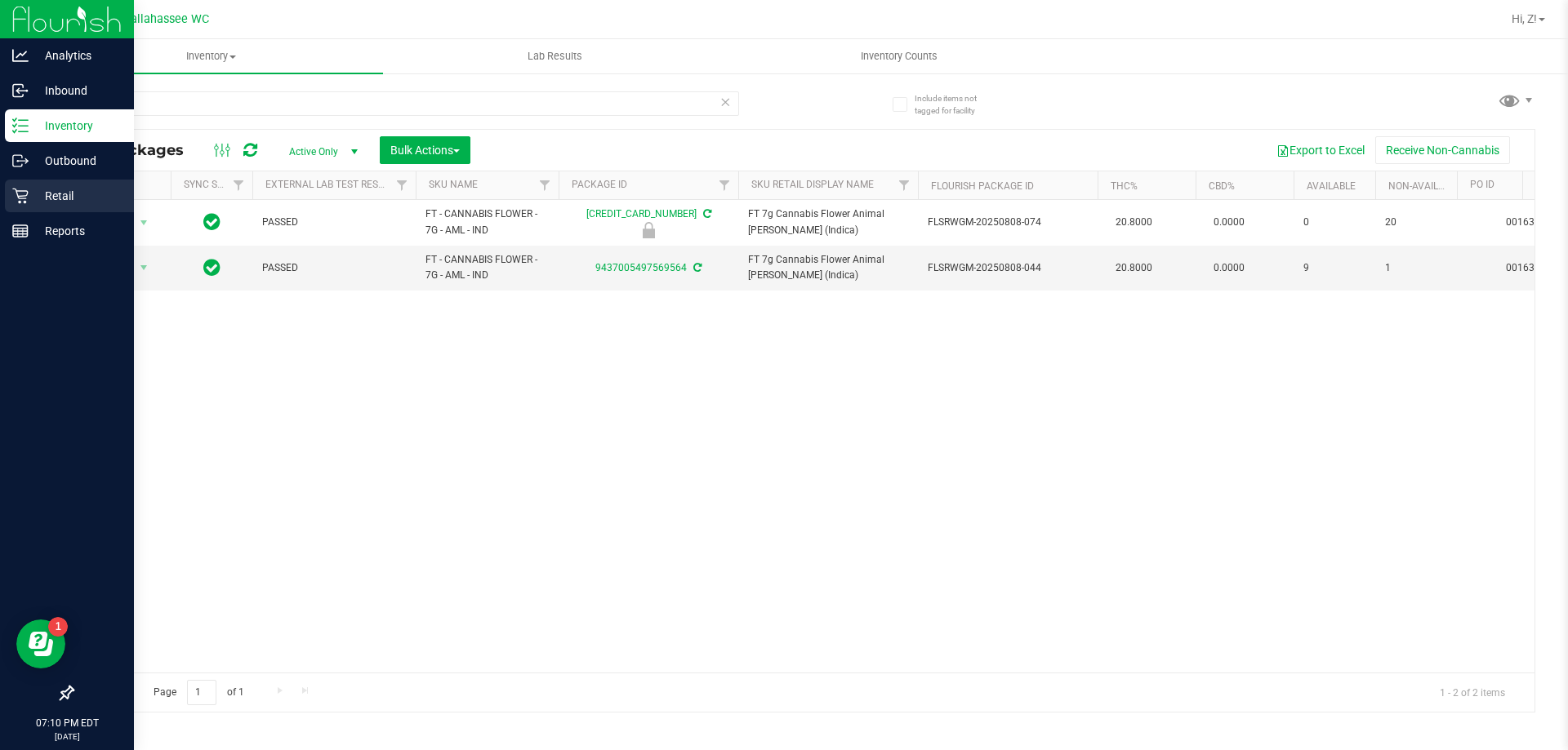
click at [59, 197] on p "Retail" at bounding box center [78, 196] width 98 height 19
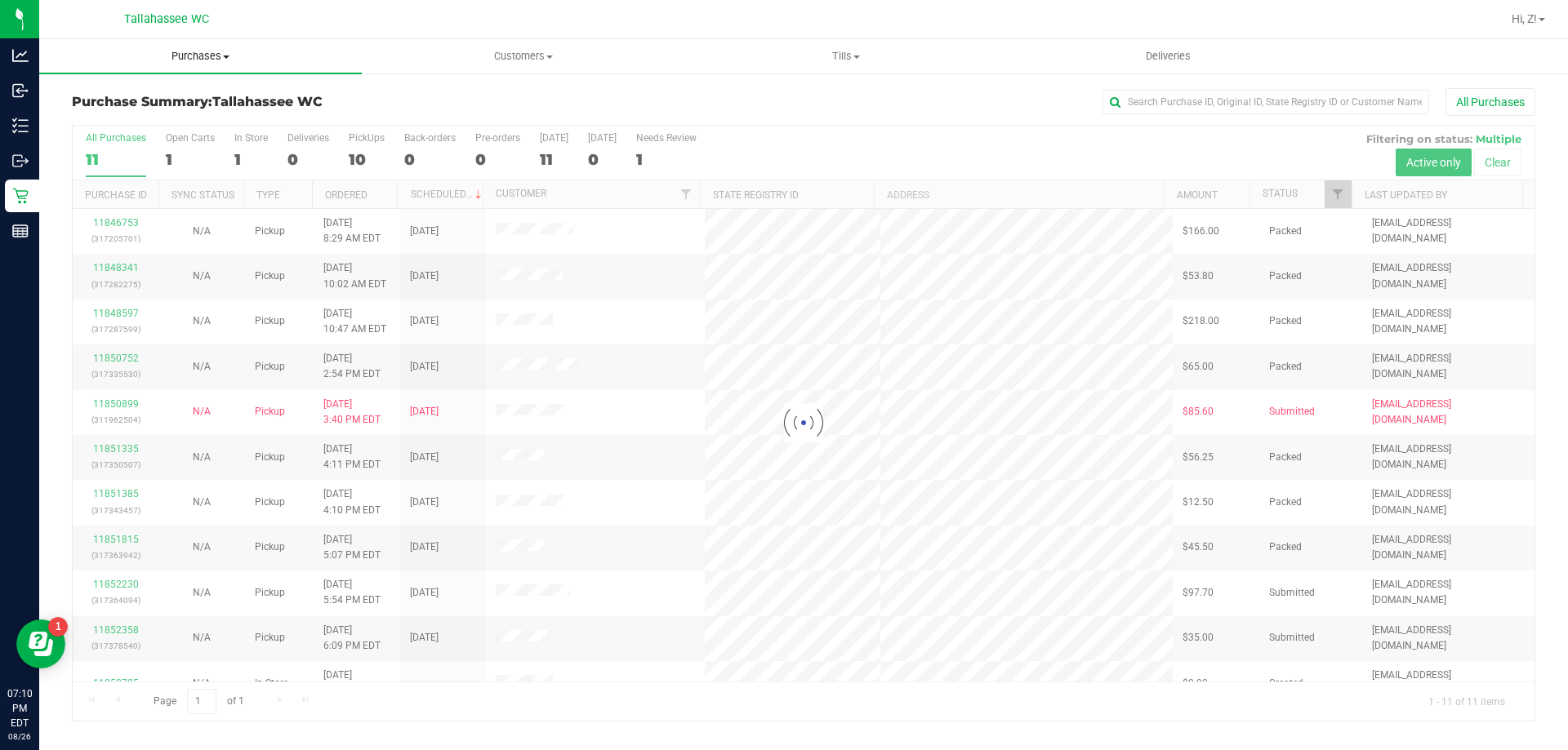
click at [204, 49] on span "Purchases" at bounding box center [200, 56] width 323 height 15
click at [206, 52] on span "Purchases" at bounding box center [200, 56] width 323 height 15
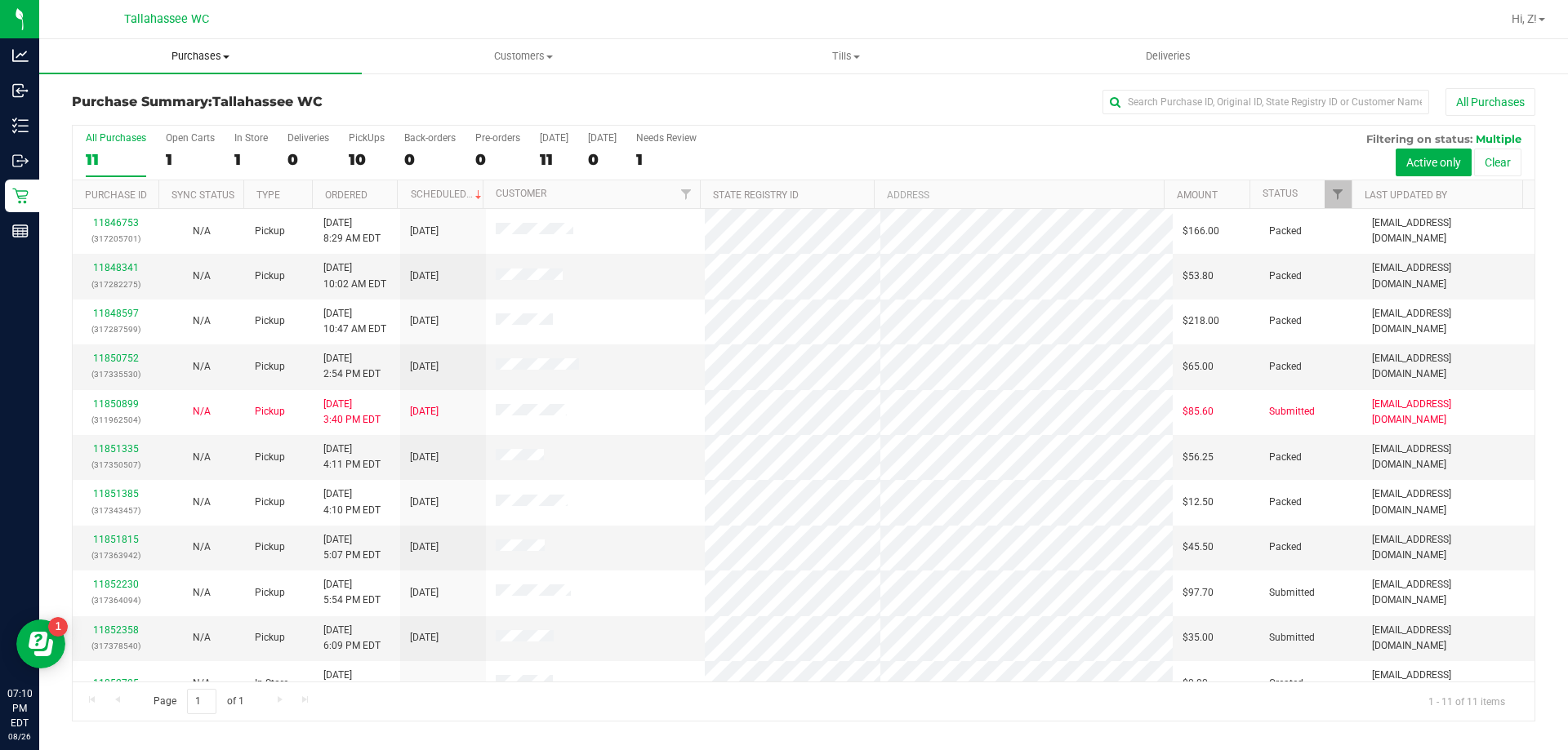
click at [190, 52] on span "Purchases" at bounding box center [200, 56] width 323 height 15
click at [110, 118] on span "Fulfillment" at bounding box center [90, 118] width 101 height 14
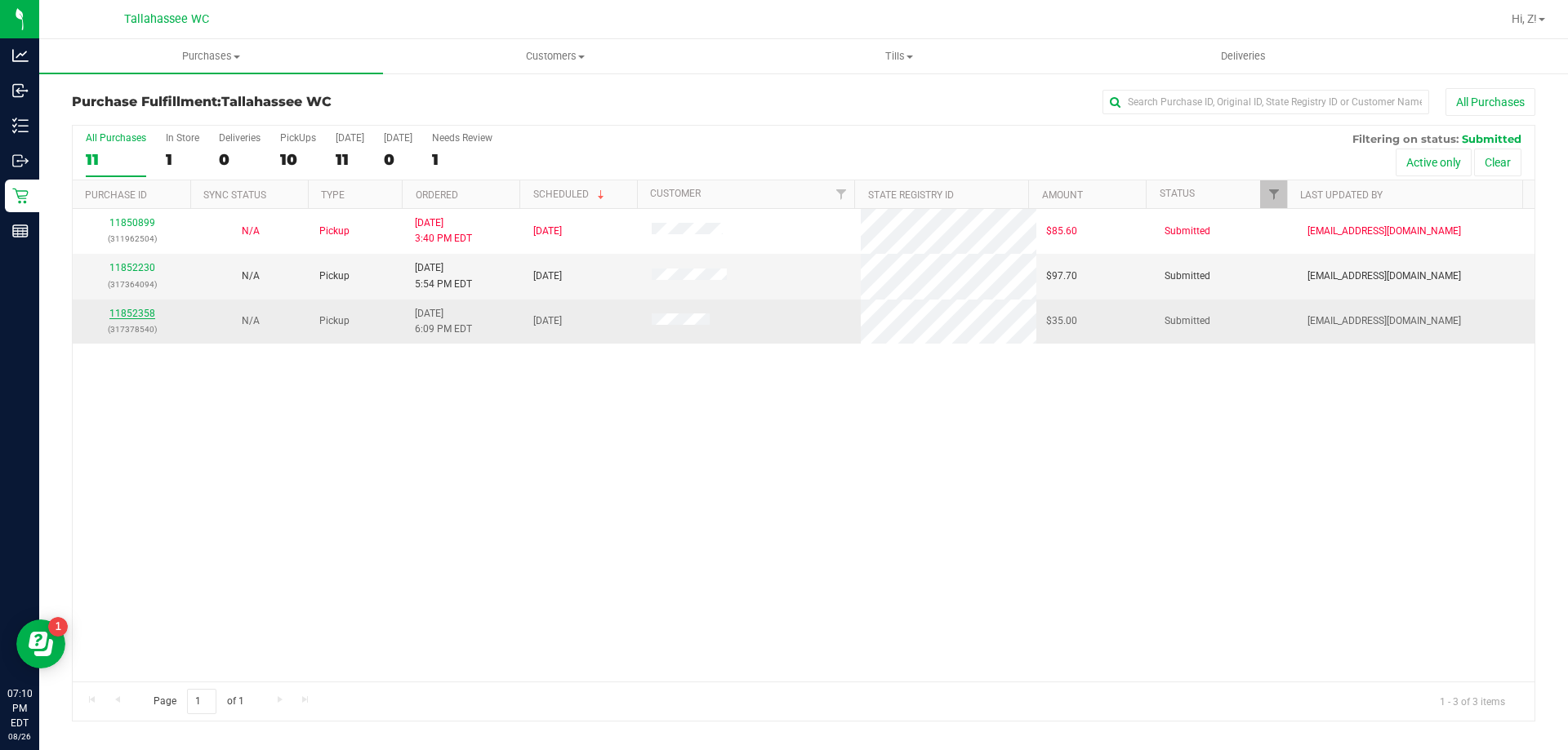
click at [132, 311] on link "11852358" at bounding box center [132, 313] width 45 height 11
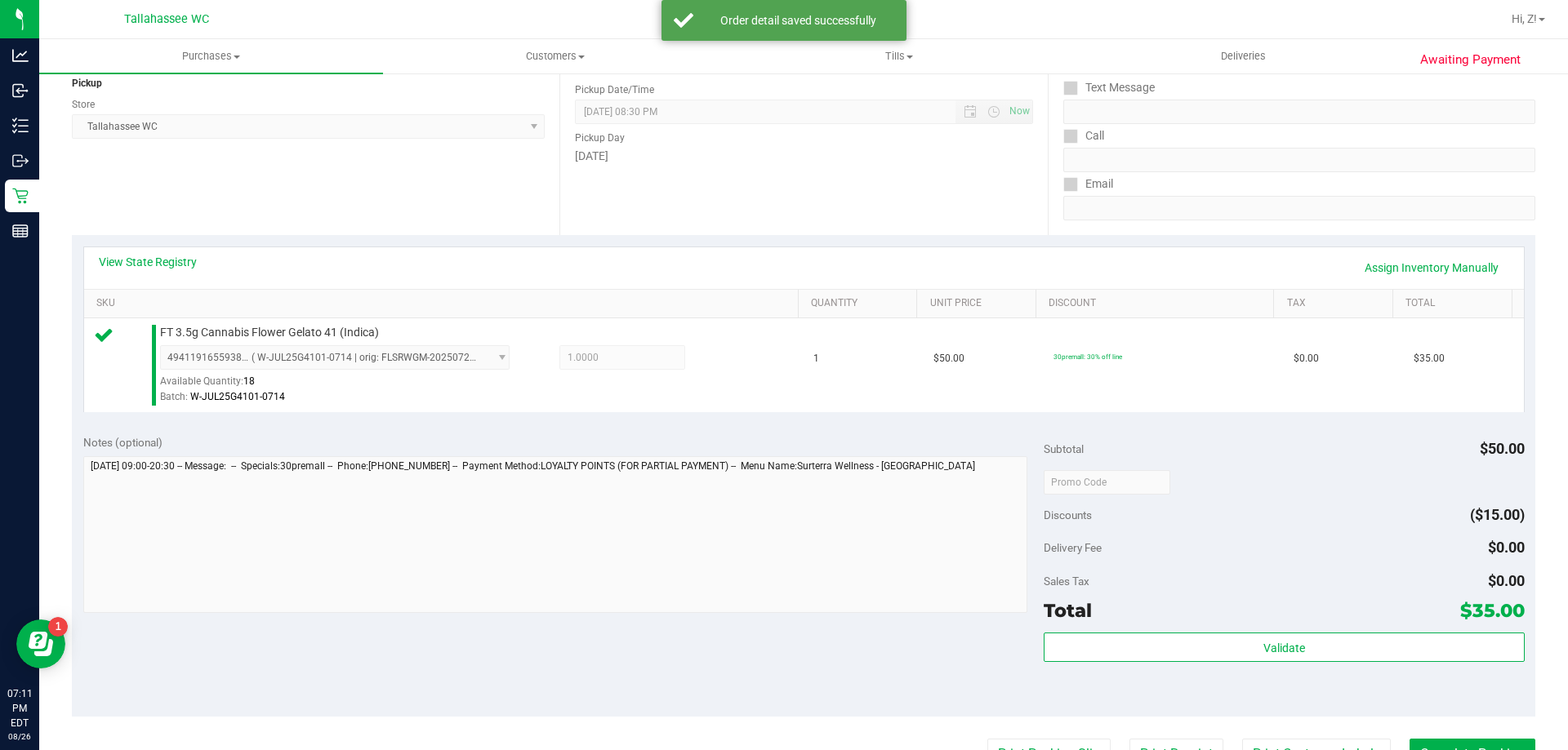
scroll to position [326, 0]
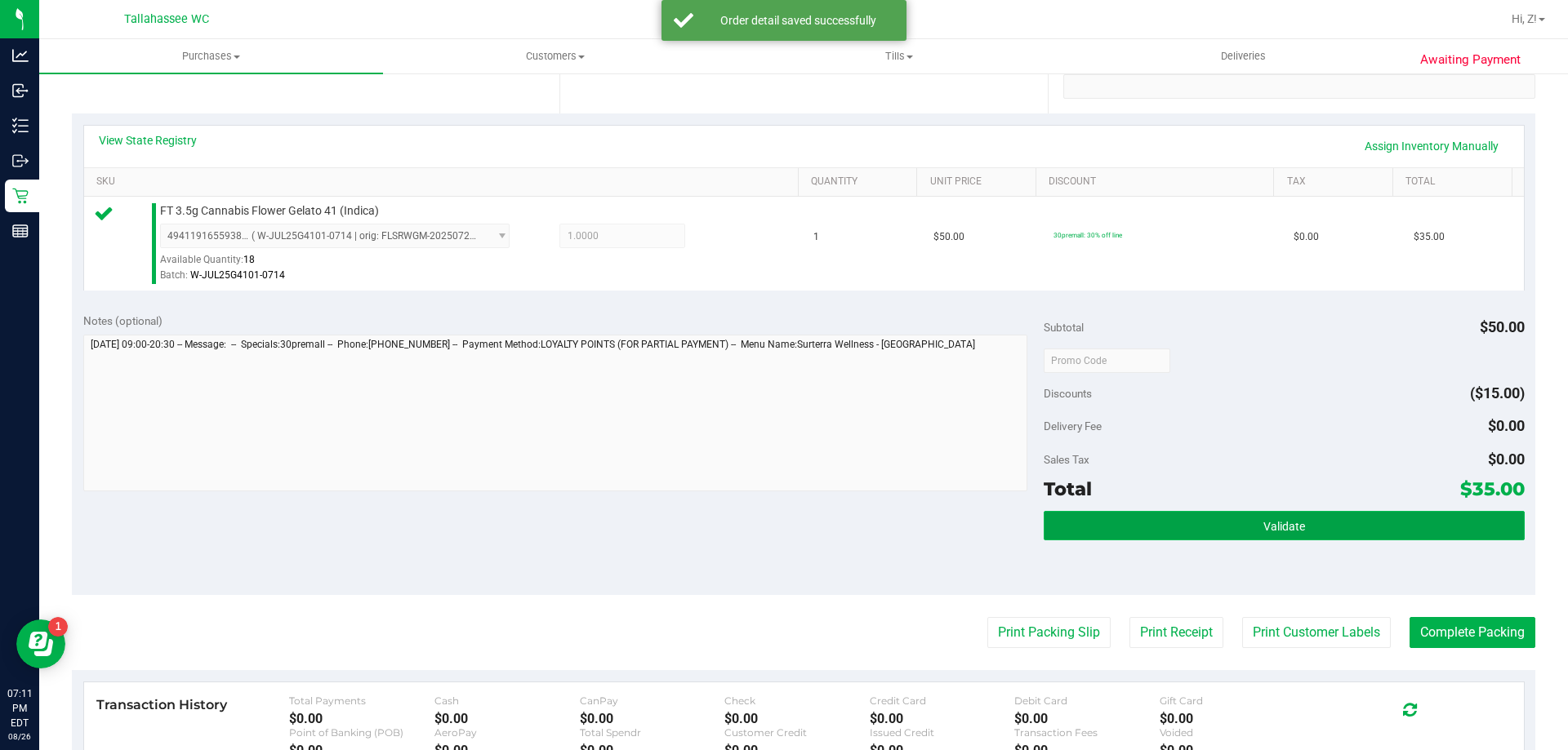
click at [1291, 536] on button "Validate" at bounding box center [1283, 526] width 480 height 30
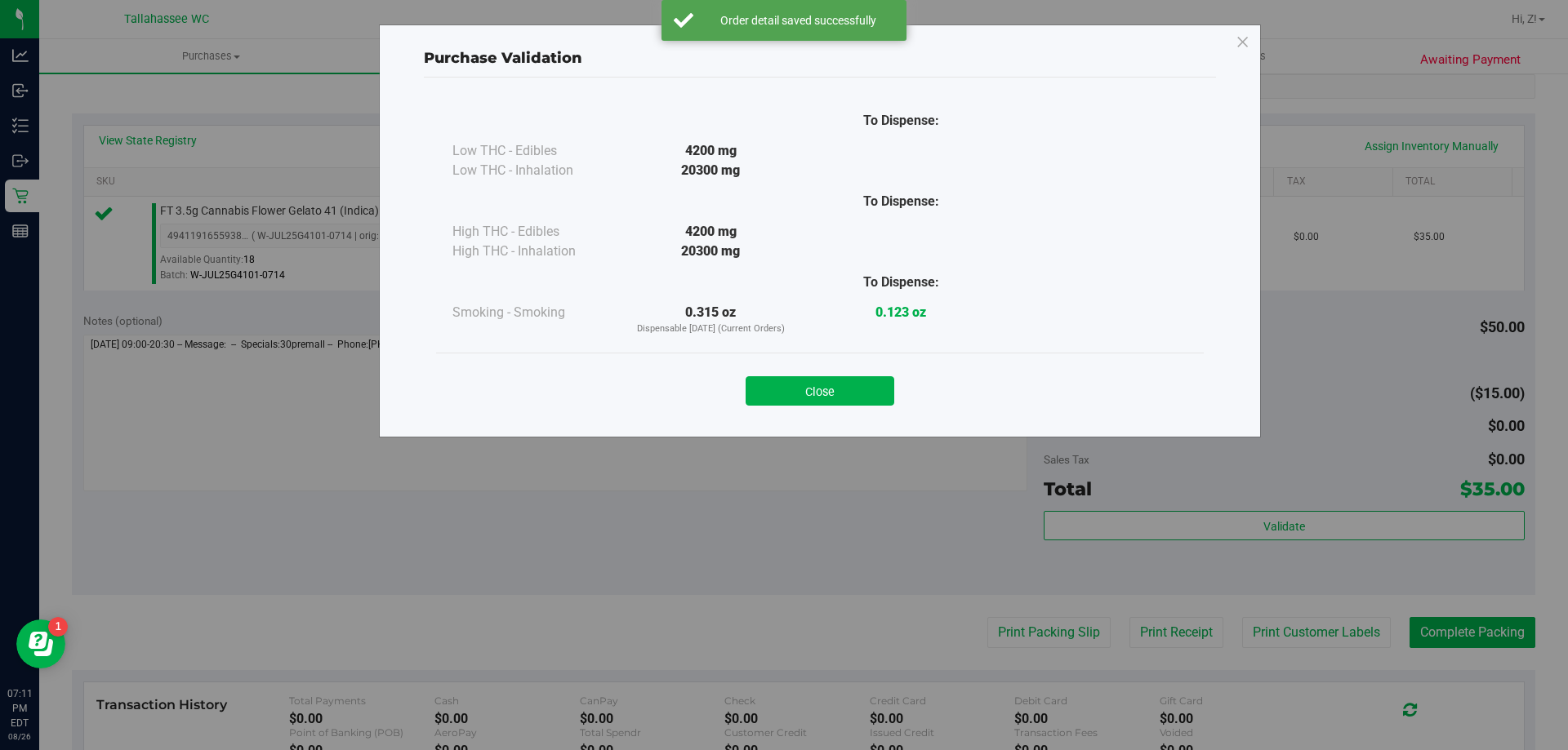
click at [846, 370] on div "Close" at bounding box center [820, 385] width 743 height 41
click at [854, 381] on button "Close" at bounding box center [819, 391] width 149 height 30
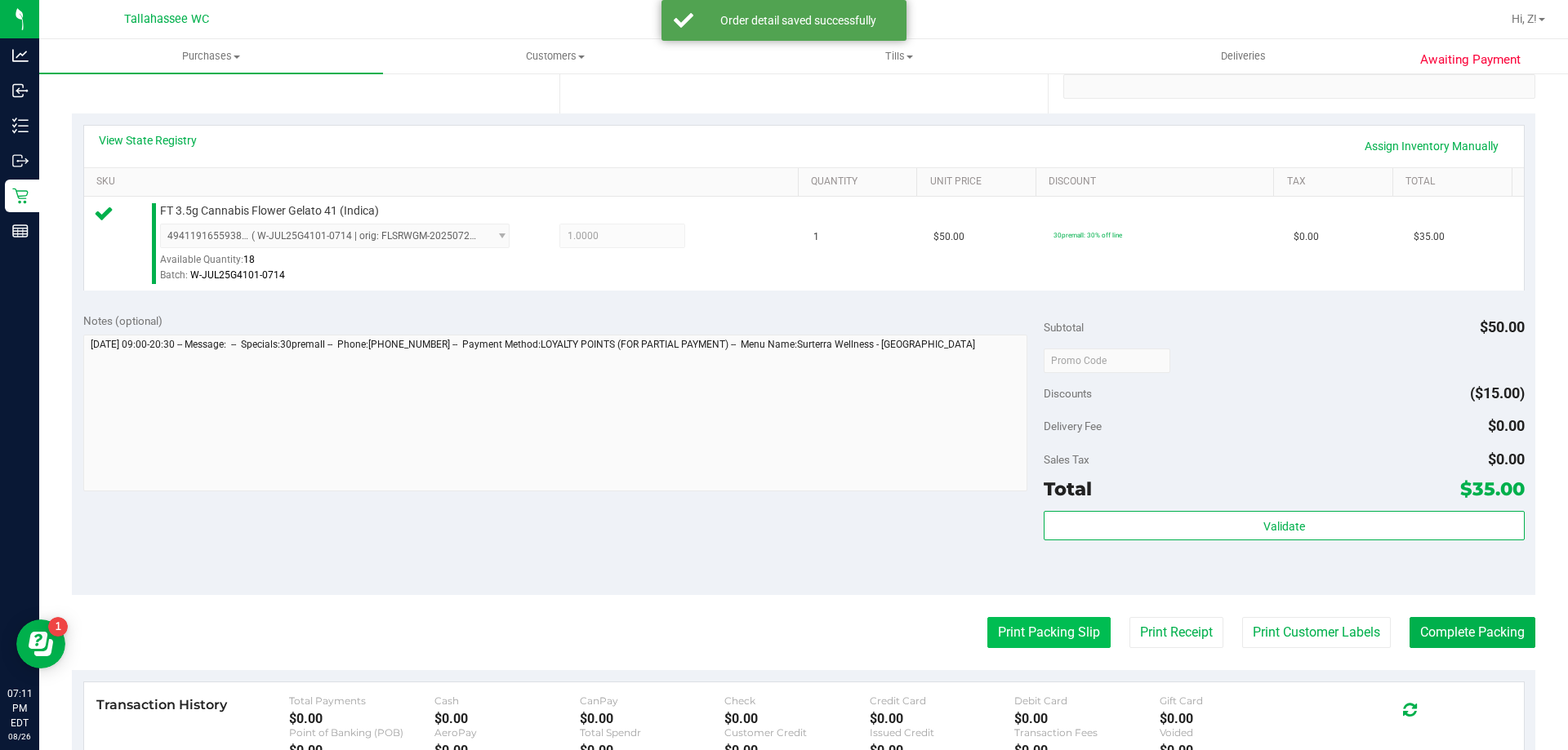
click at [1031, 635] on button "Print Packing Slip" at bounding box center [1049, 632] width 123 height 31
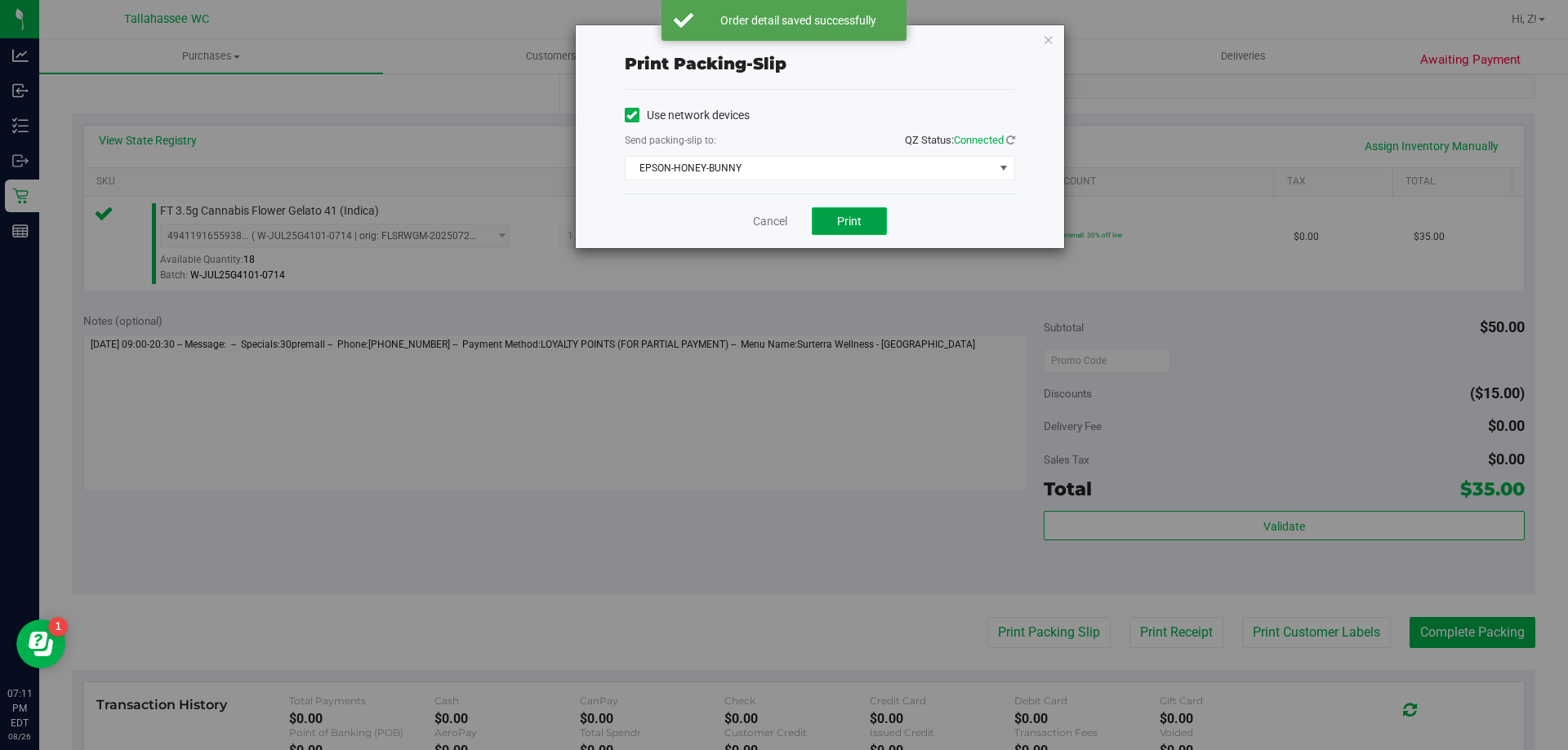
click at [839, 221] on span "Print" at bounding box center [849, 221] width 24 height 13
click at [1043, 41] on icon "button" at bounding box center [1048, 39] width 11 height 19
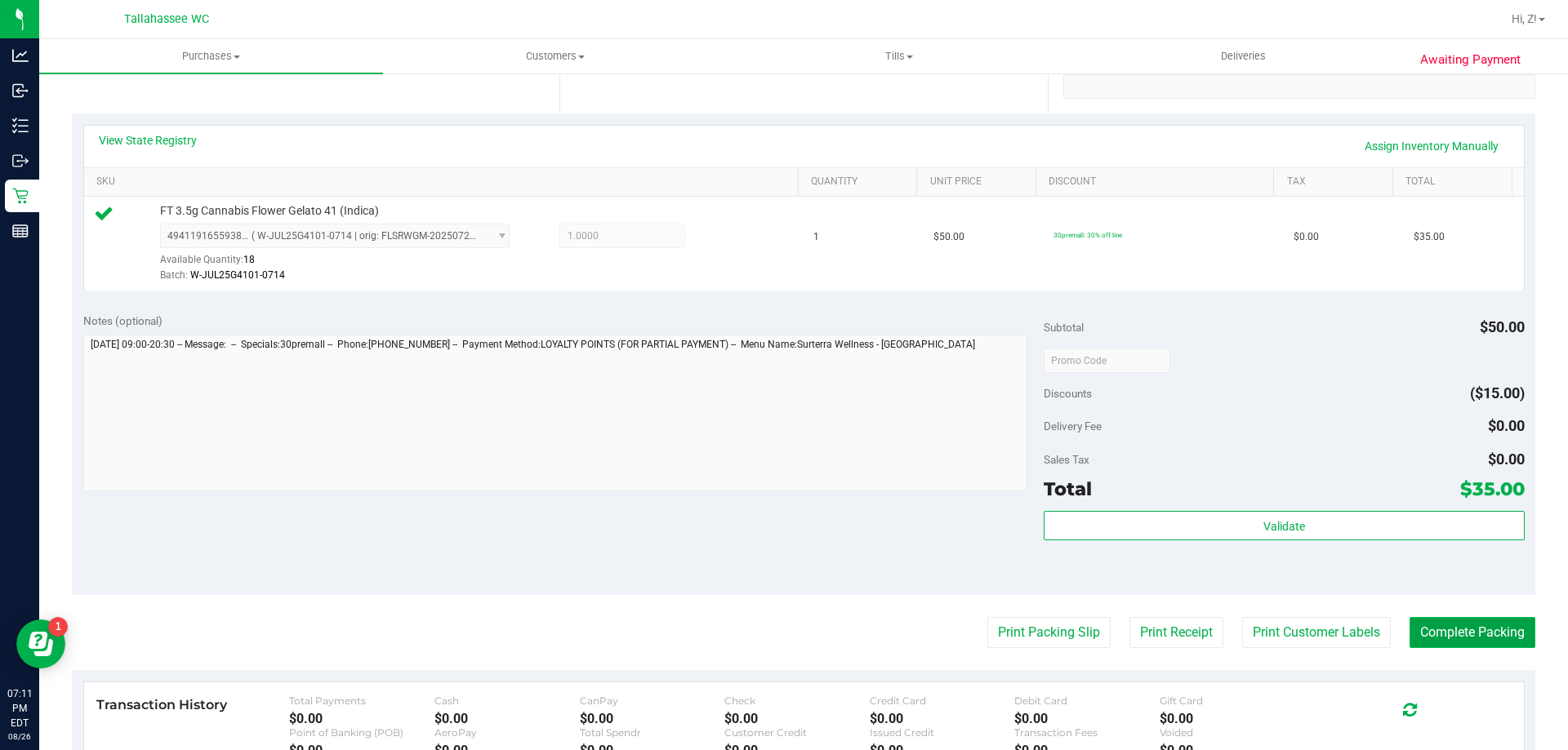
click at [1459, 641] on button "Complete Packing" at bounding box center [1473, 632] width 126 height 31
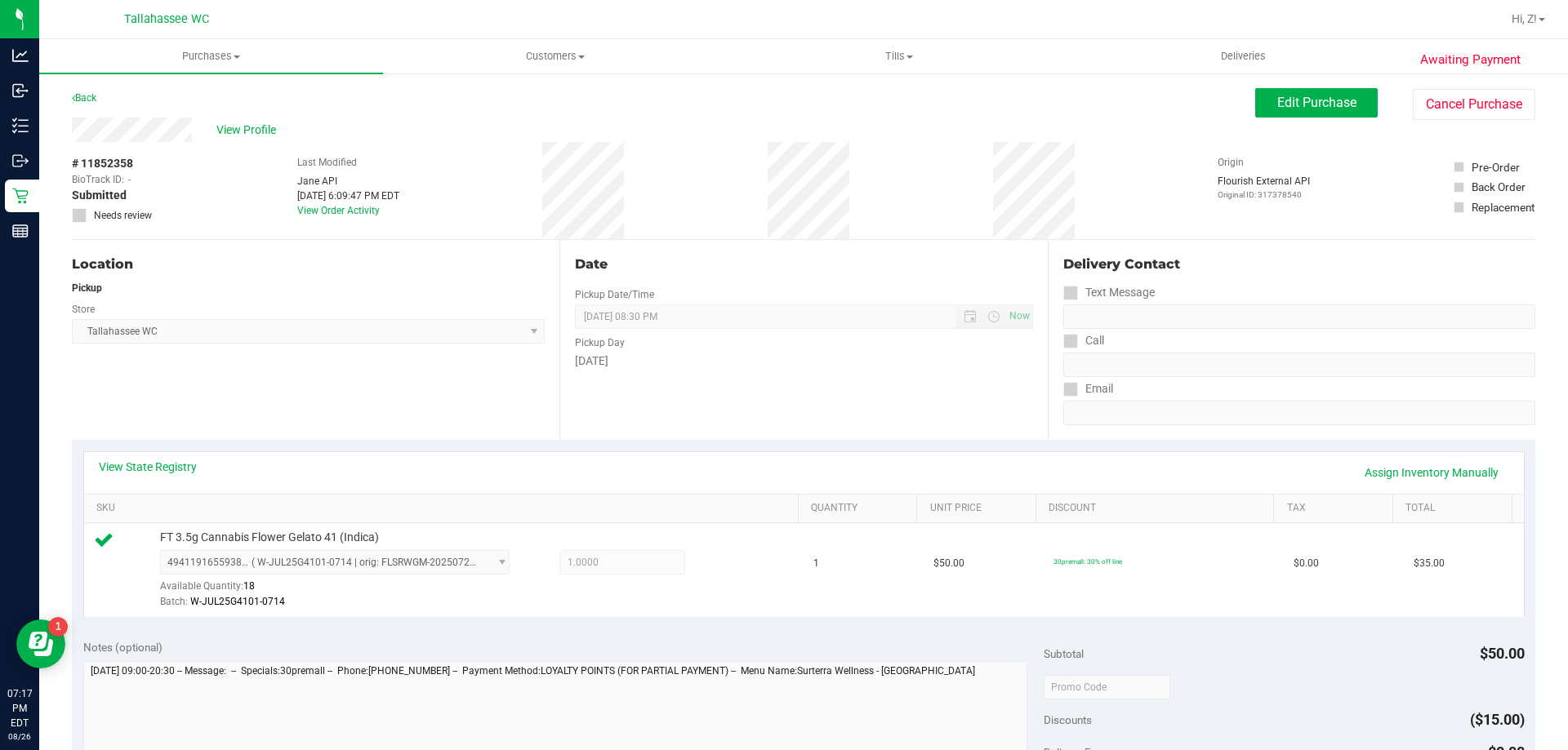
scroll to position [490, 0]
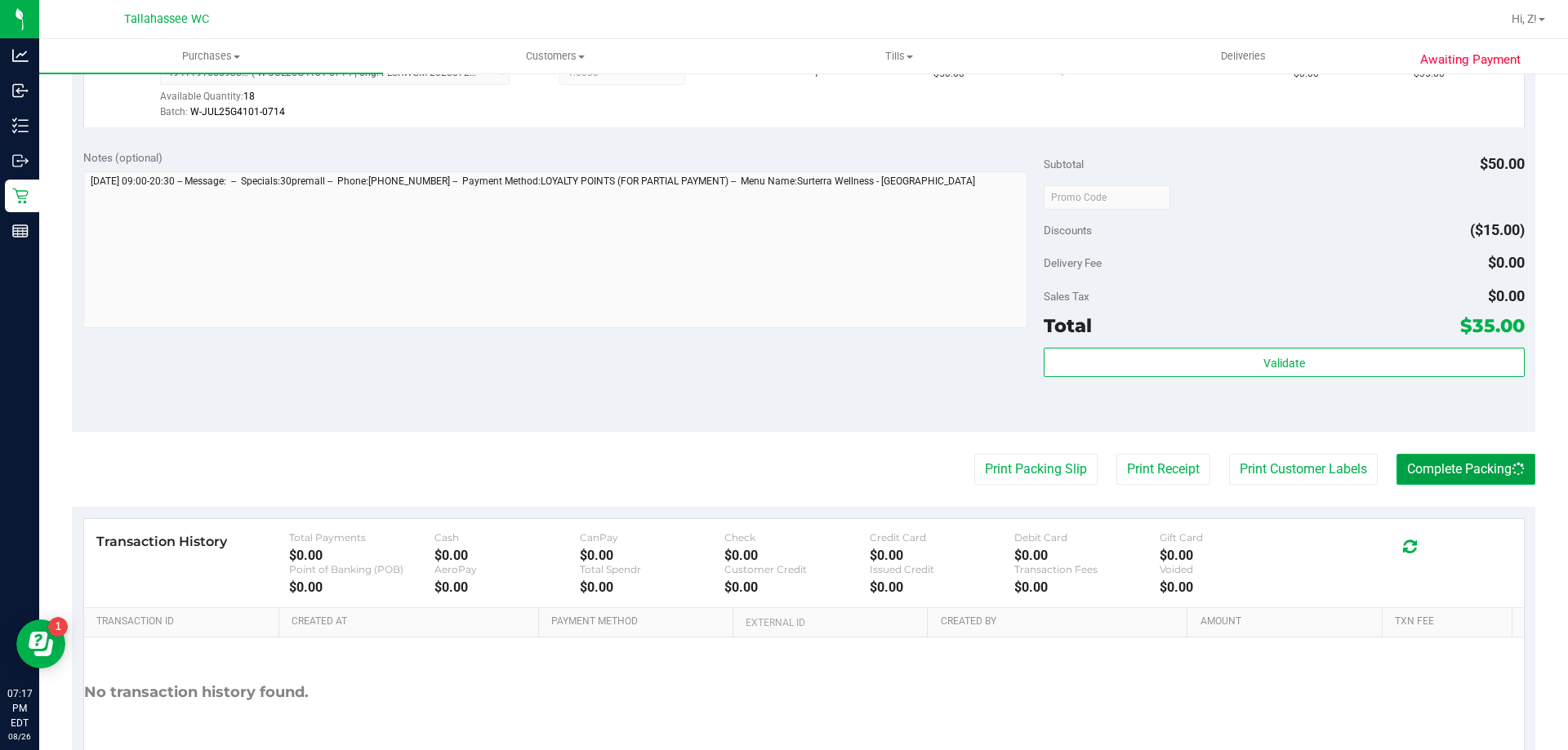
click at [1432, 474] on button "Complete Packing" at bounding box center [1466, 469] width 139 height 31
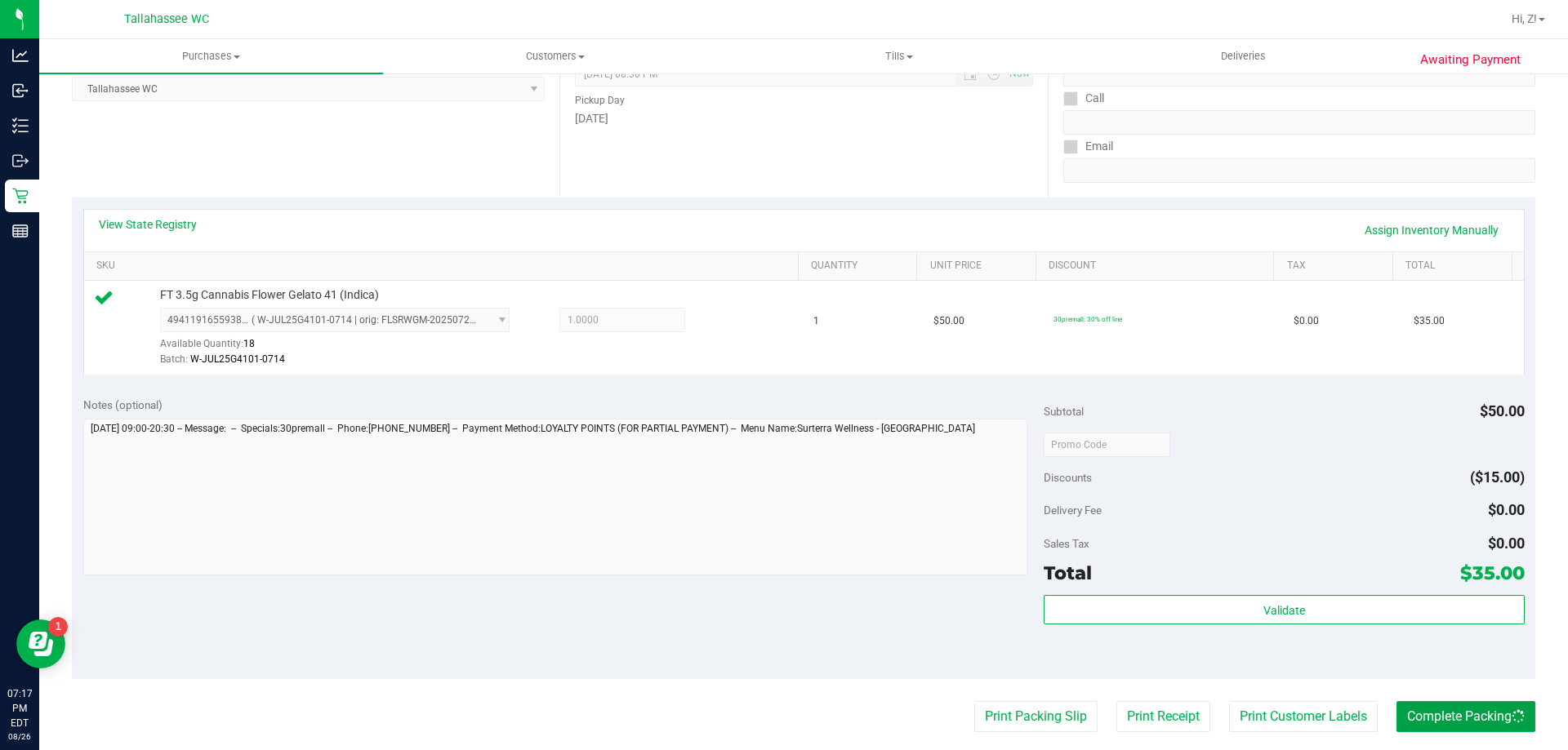
scroll to position [81, 0]
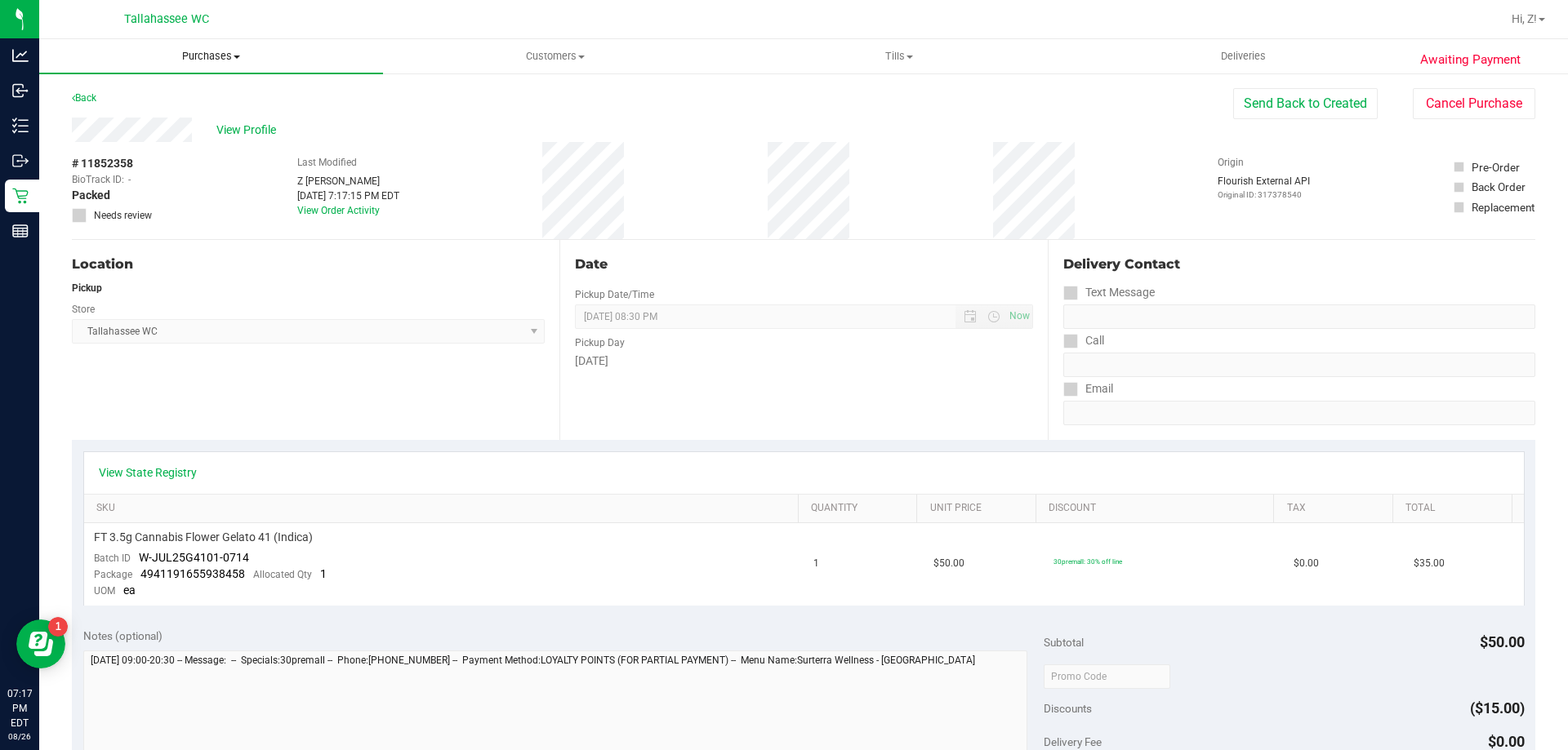
click at [206, 57] on span "Purchases" at bounding box center [211, 56] width 344 height 15
click at [129, 111] on span "Fulfillment" at bounding box center [90, 118] width 101 height 14
